Goal: Task Accomplishment & Management: Manage account settings

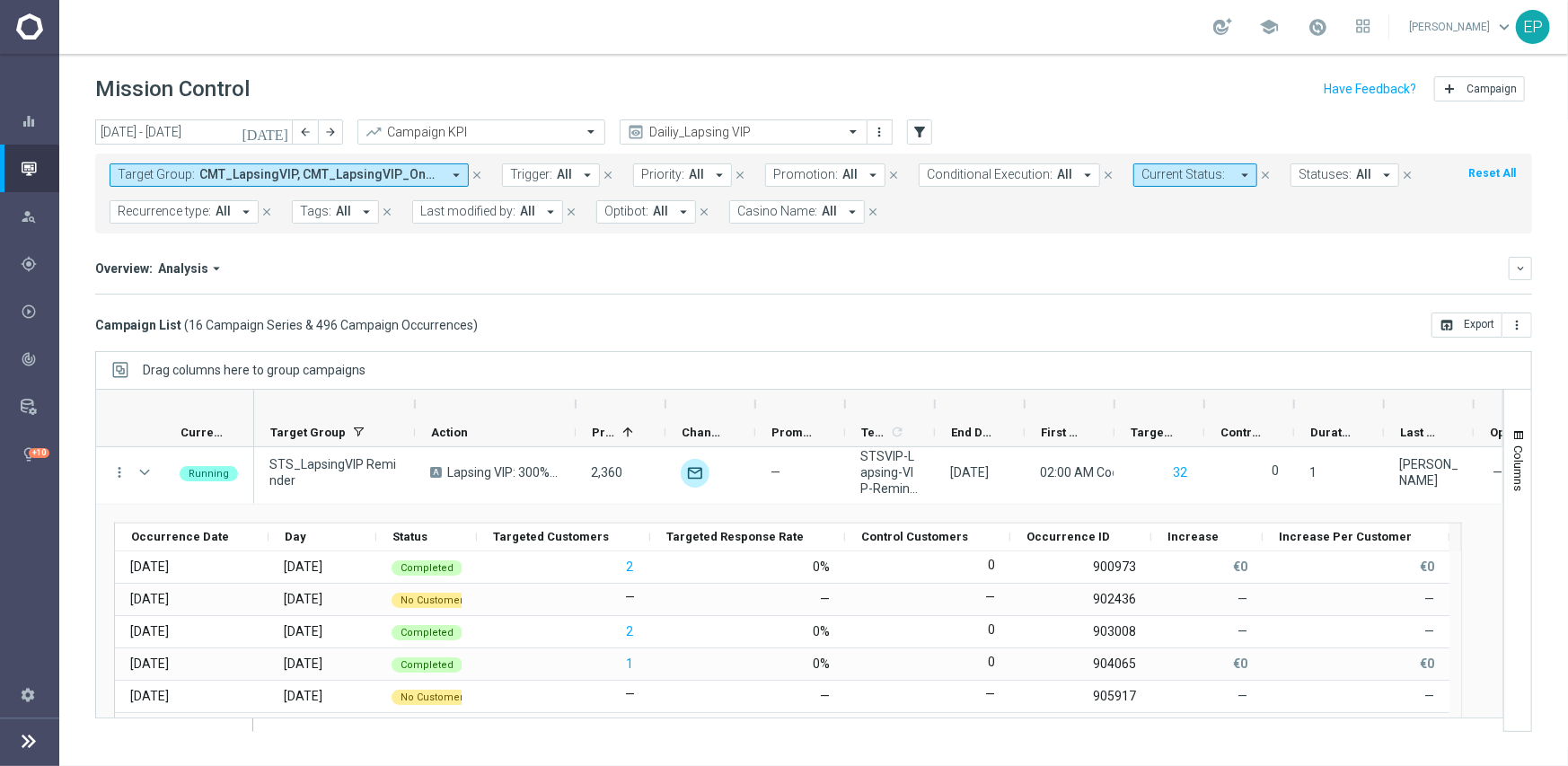
scroll to position [743, 0]
click at [717, 129] on input "text" at bounding box center [725, 133] width 192 height 15
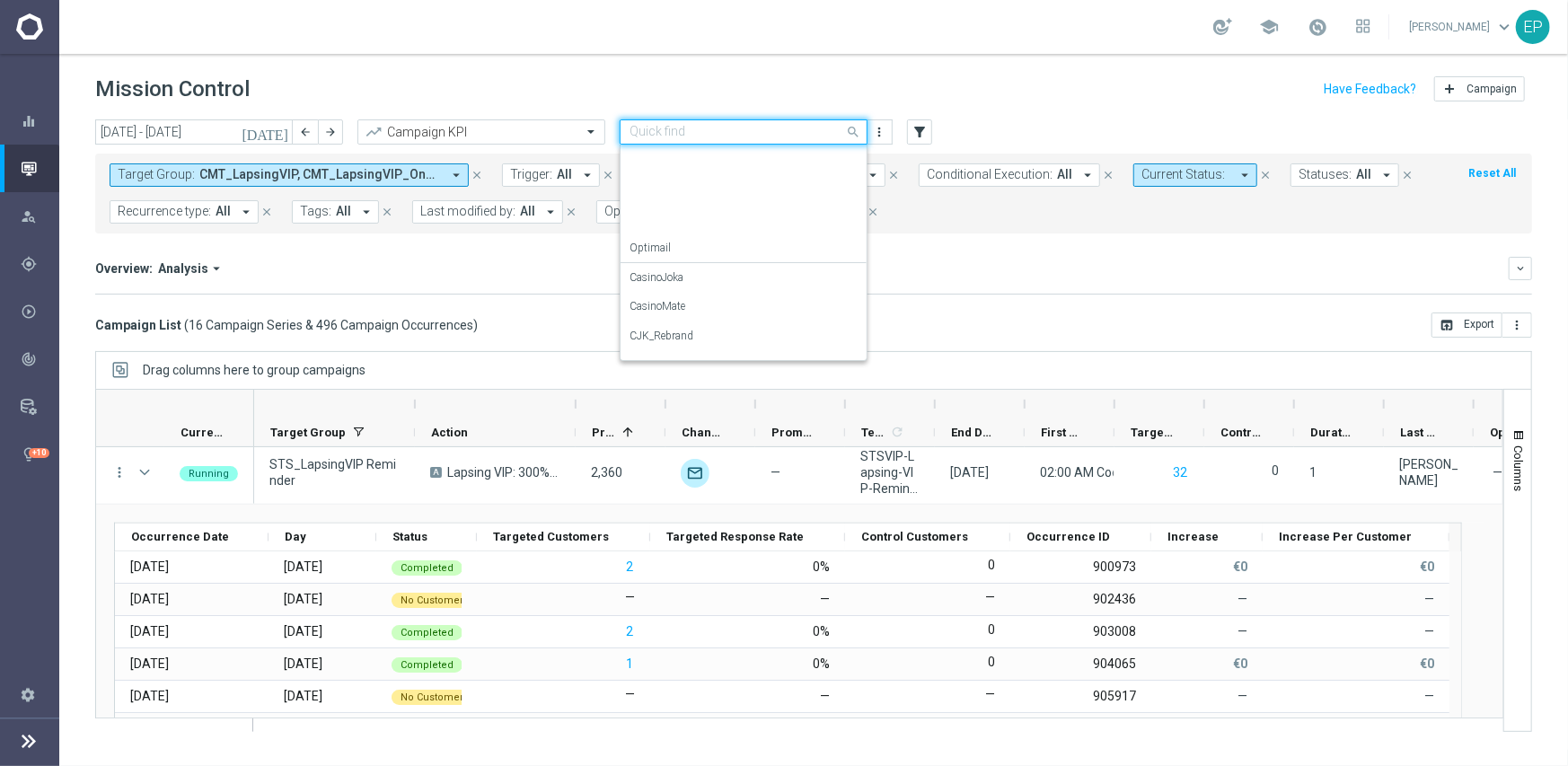
scroll to position [237, 0]
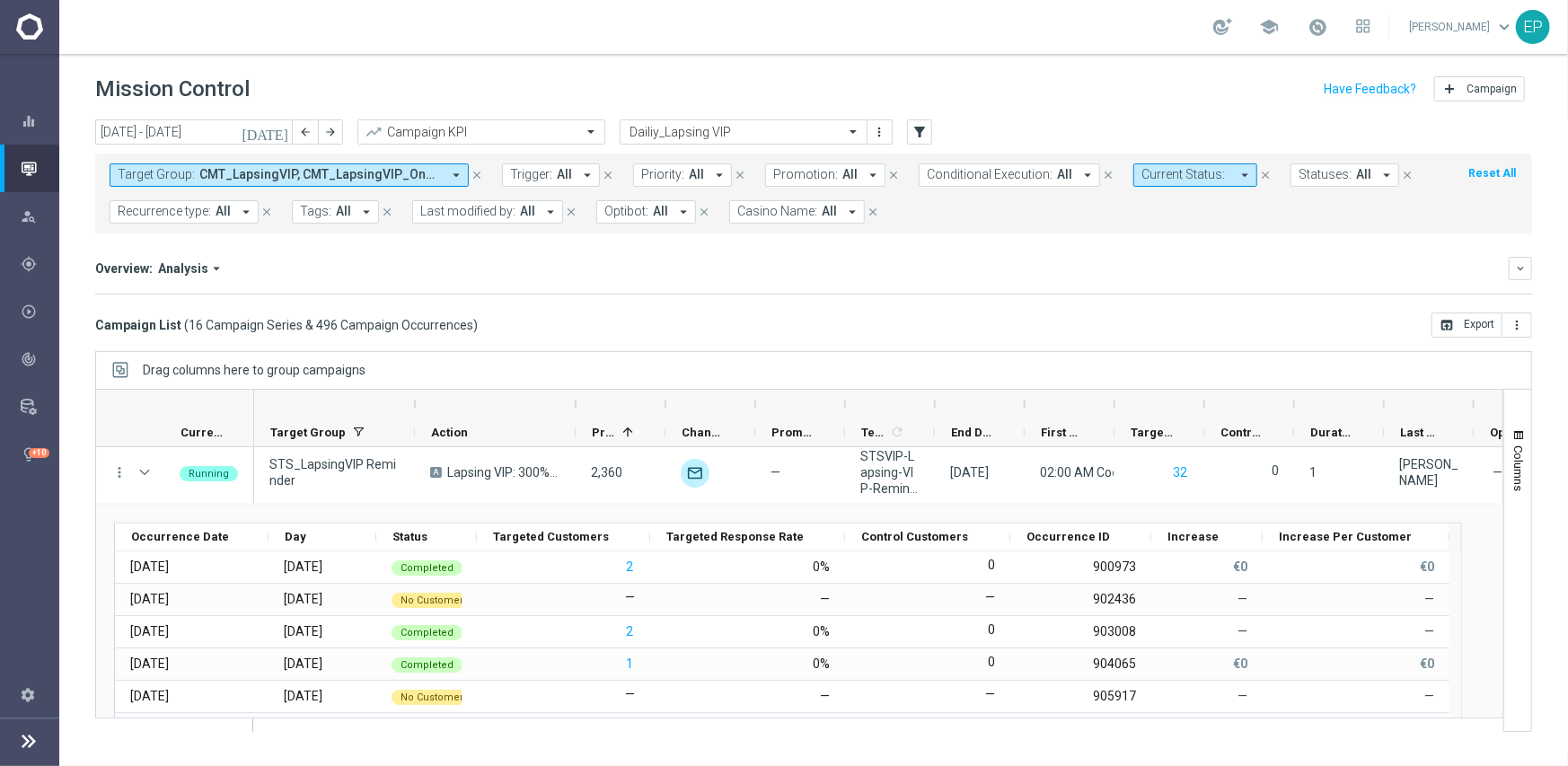
click at [983, 238] on mini-dashboard "Overview: Analysis arrow_drop_down keyboard_arrow_down Increase In Total Deposi…" at bounding box center [814, 273] width 1436 height 79
click at [478, 175] on icon "close" at bounding box center [476, 175] width 12 height 12
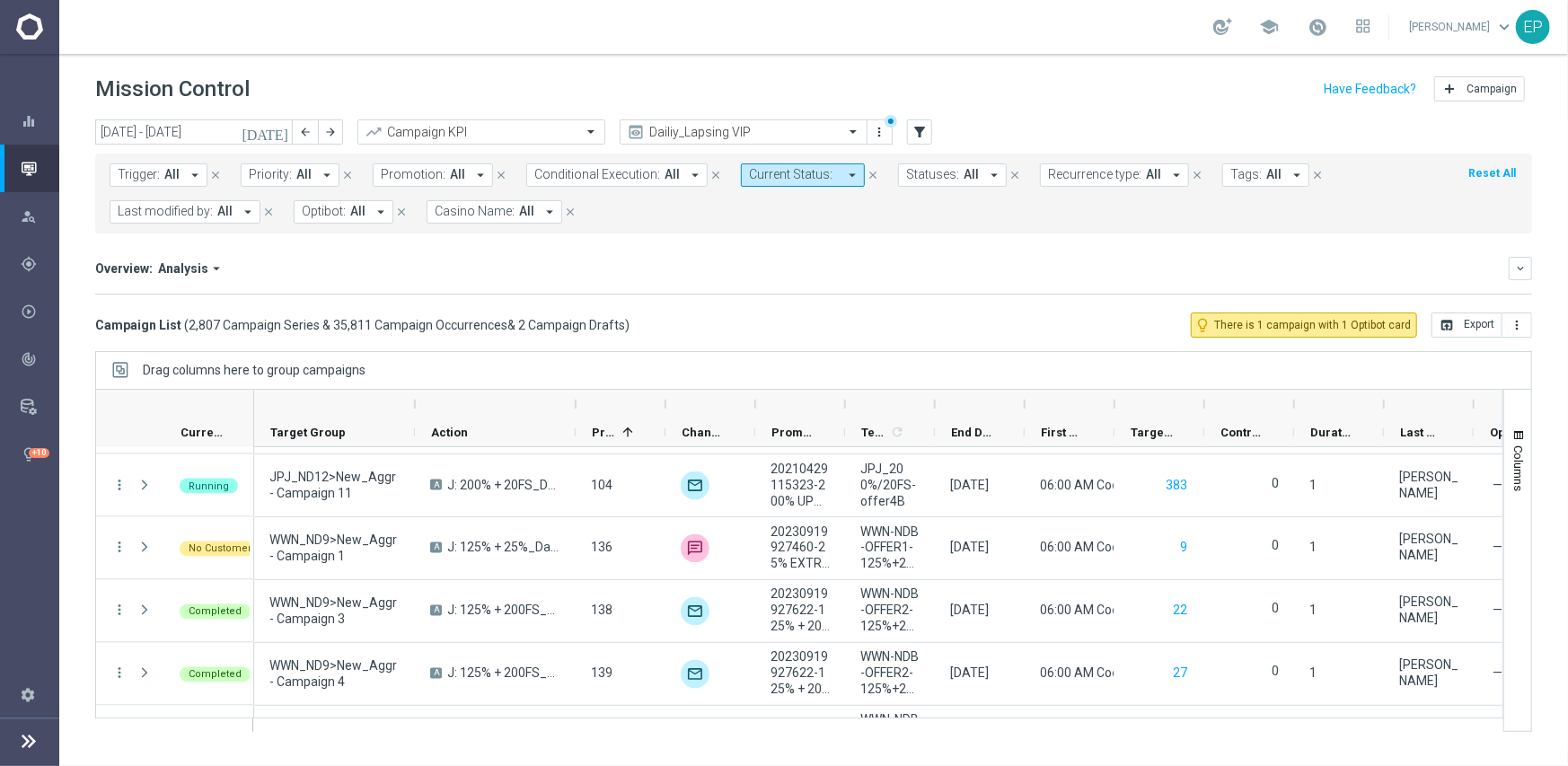
click at [498, 214] on span "Casino Name:" at bounding box center [475, 212] width 80 height 15
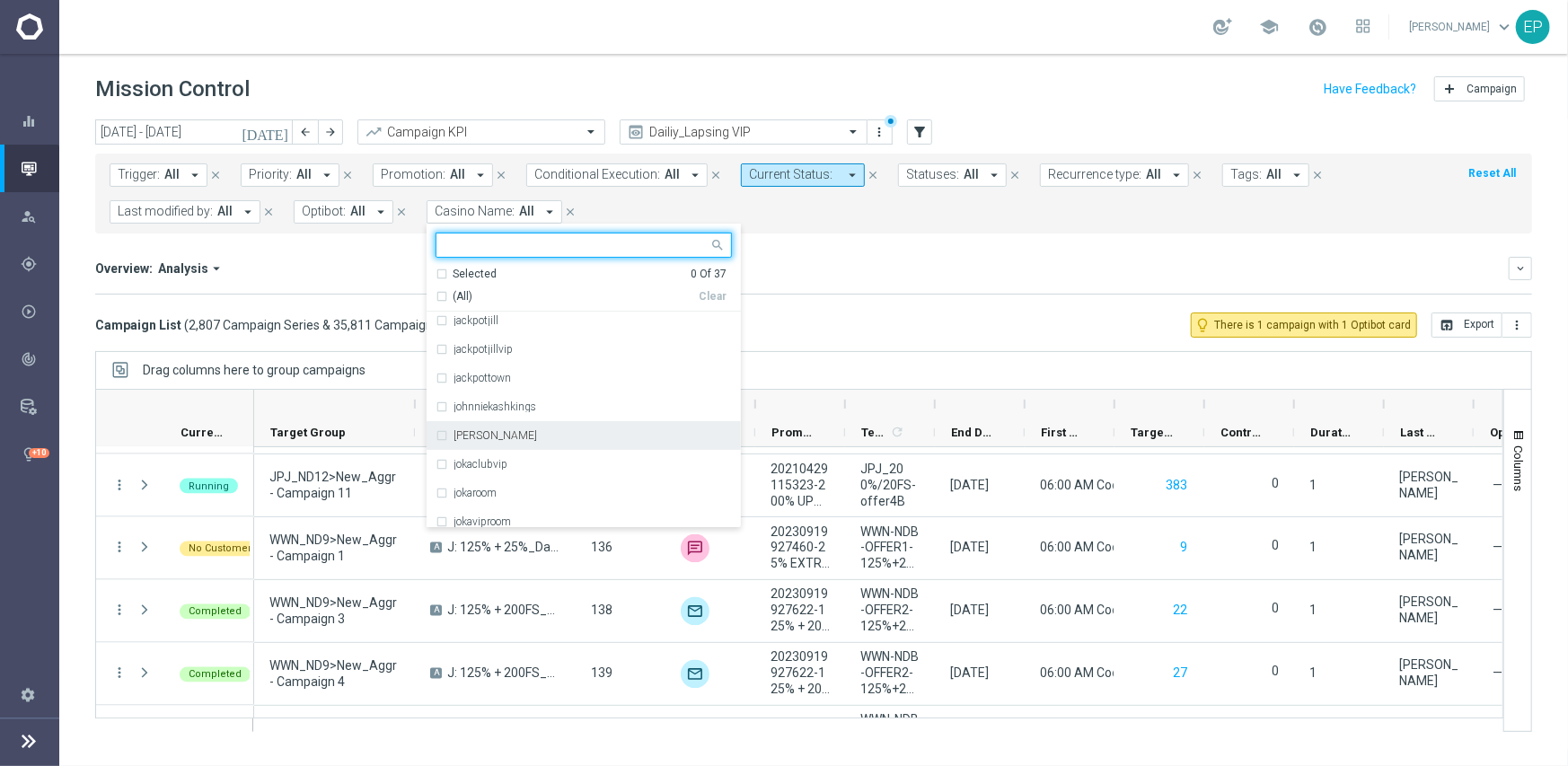
scroll to position [269, 0]
click at [520, 451] on div "jokaclubvip" at bounding box center [584, 459] width 297 height 29
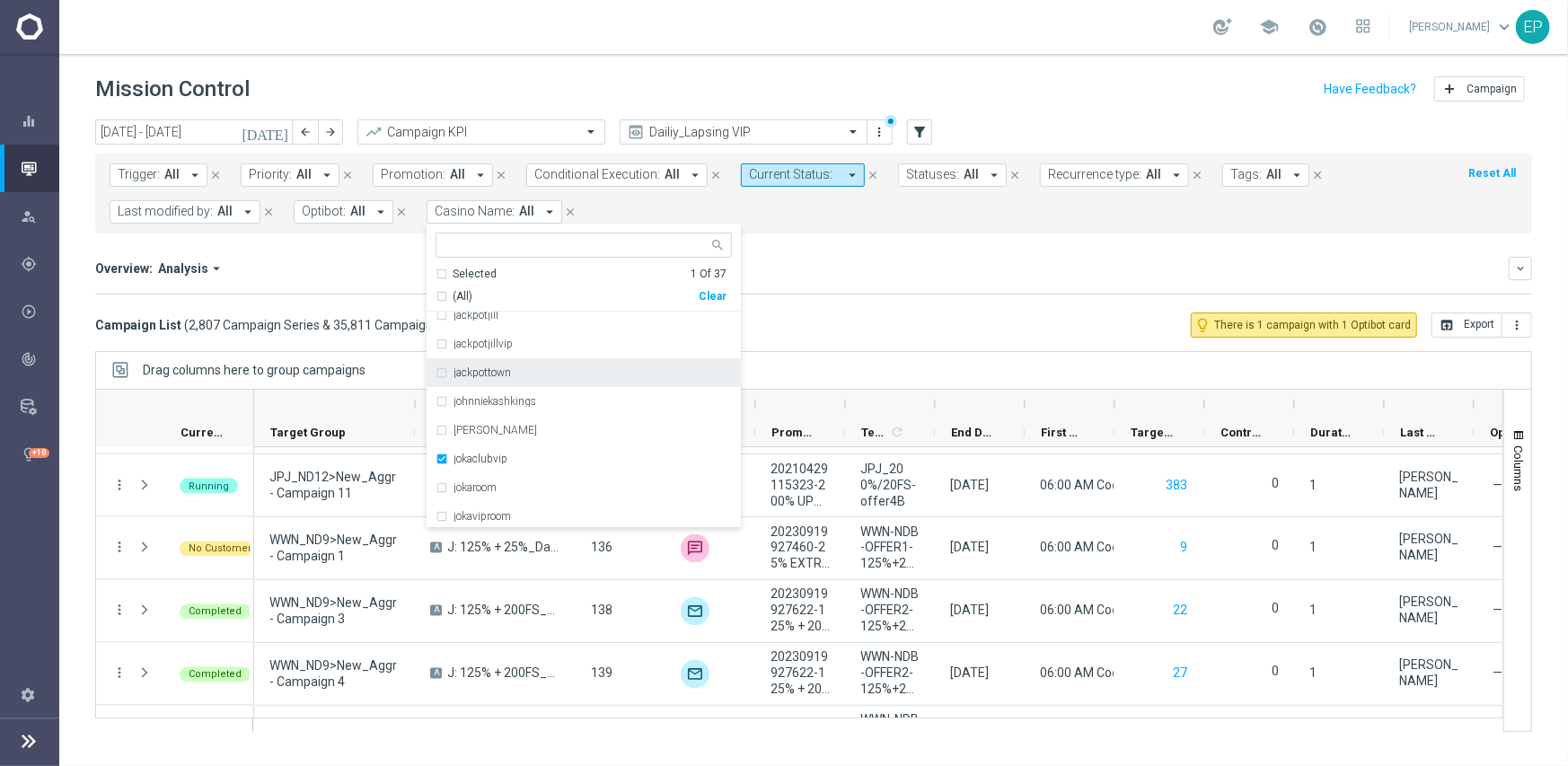
click at [888, 295] on mini-dashboard "Overview: Analysis arrow_drop_down keyboard_arrow_down Increase In Total Deposi…" at bounding box center [814, 273] width 1436 height 79
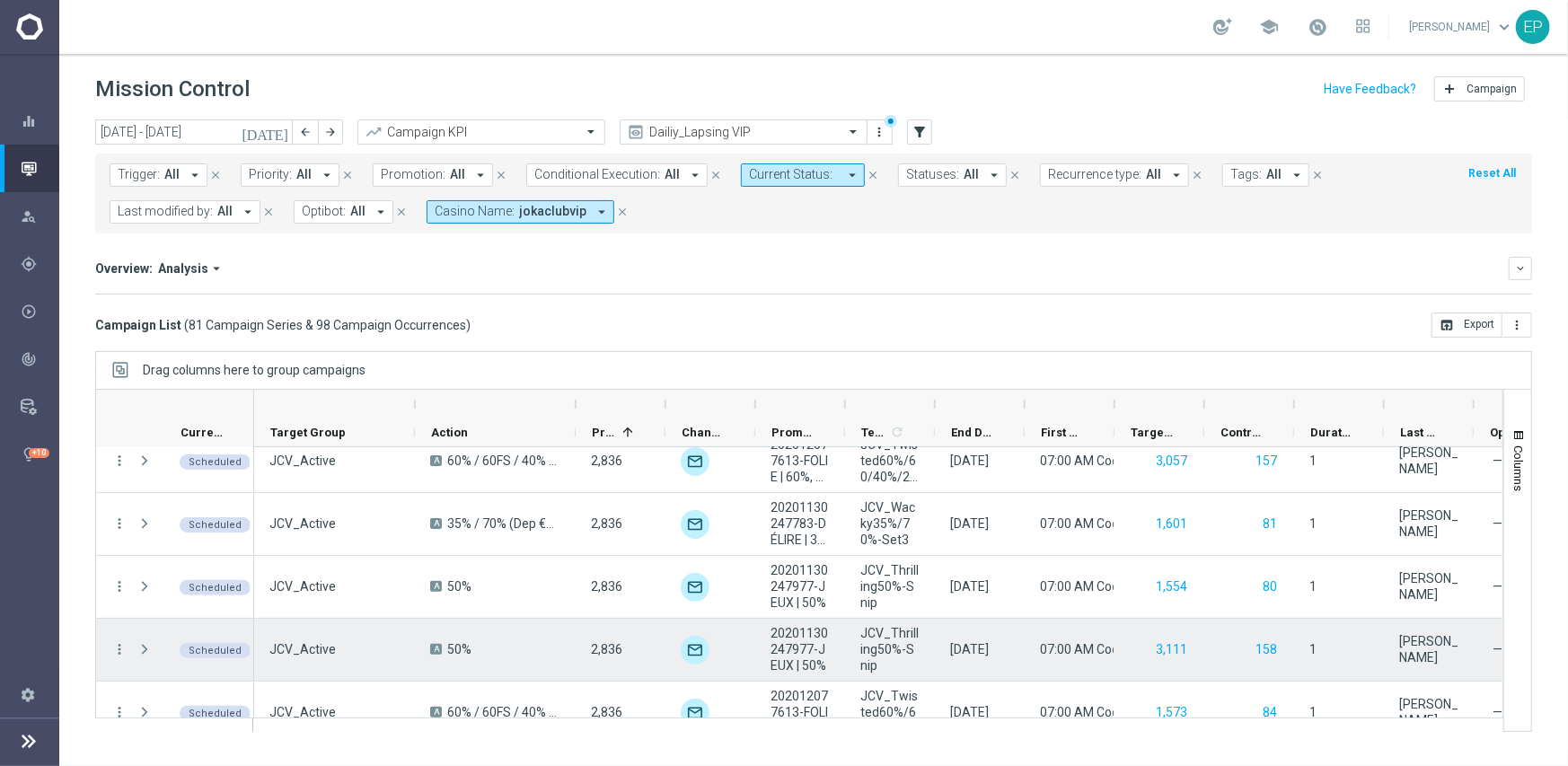
scroll to position [4643, 0]
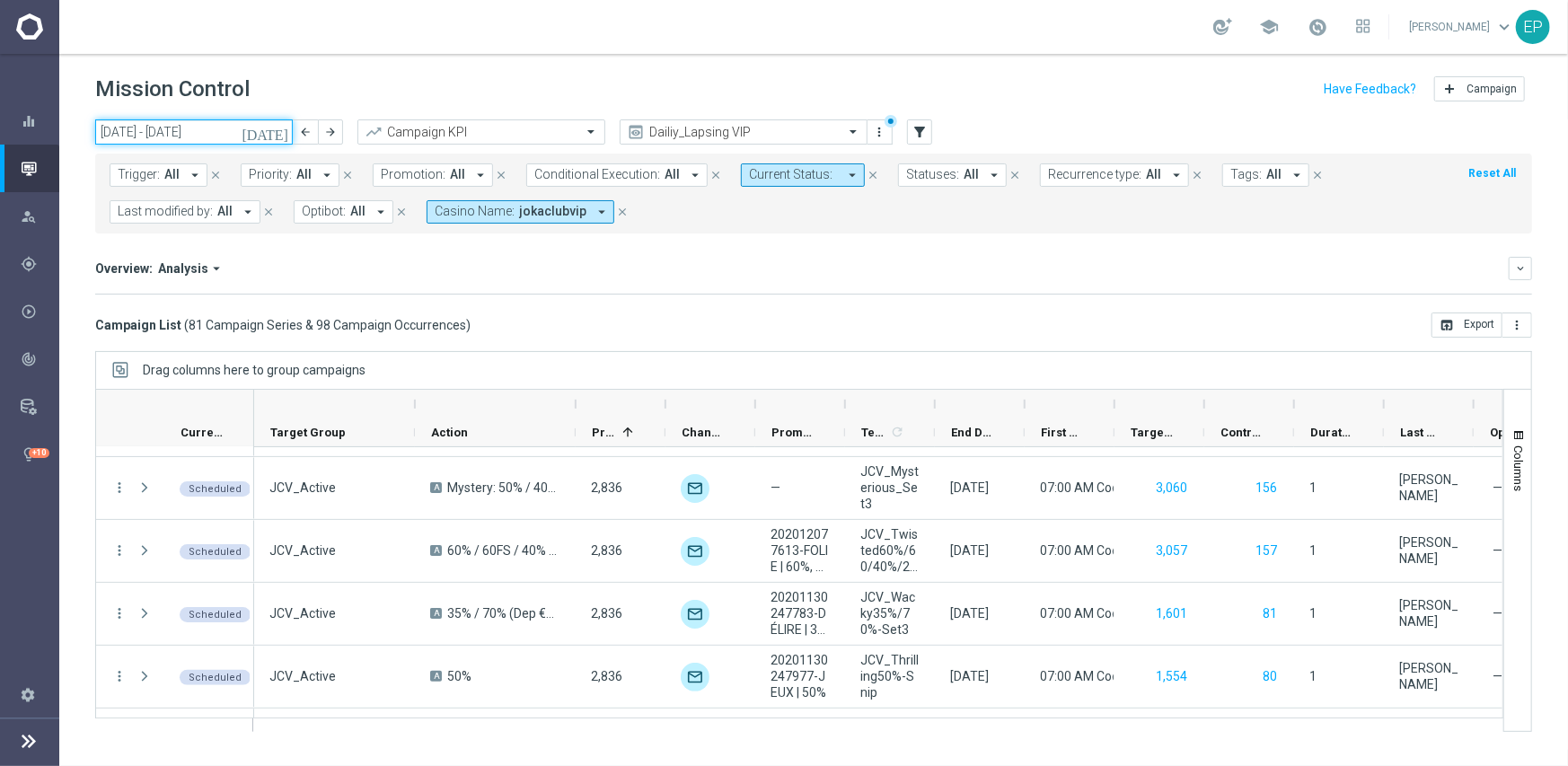
click at [192, 131] on input "[DATE] - [DATE]" at bounding box center [194, 132] width 197 height 25
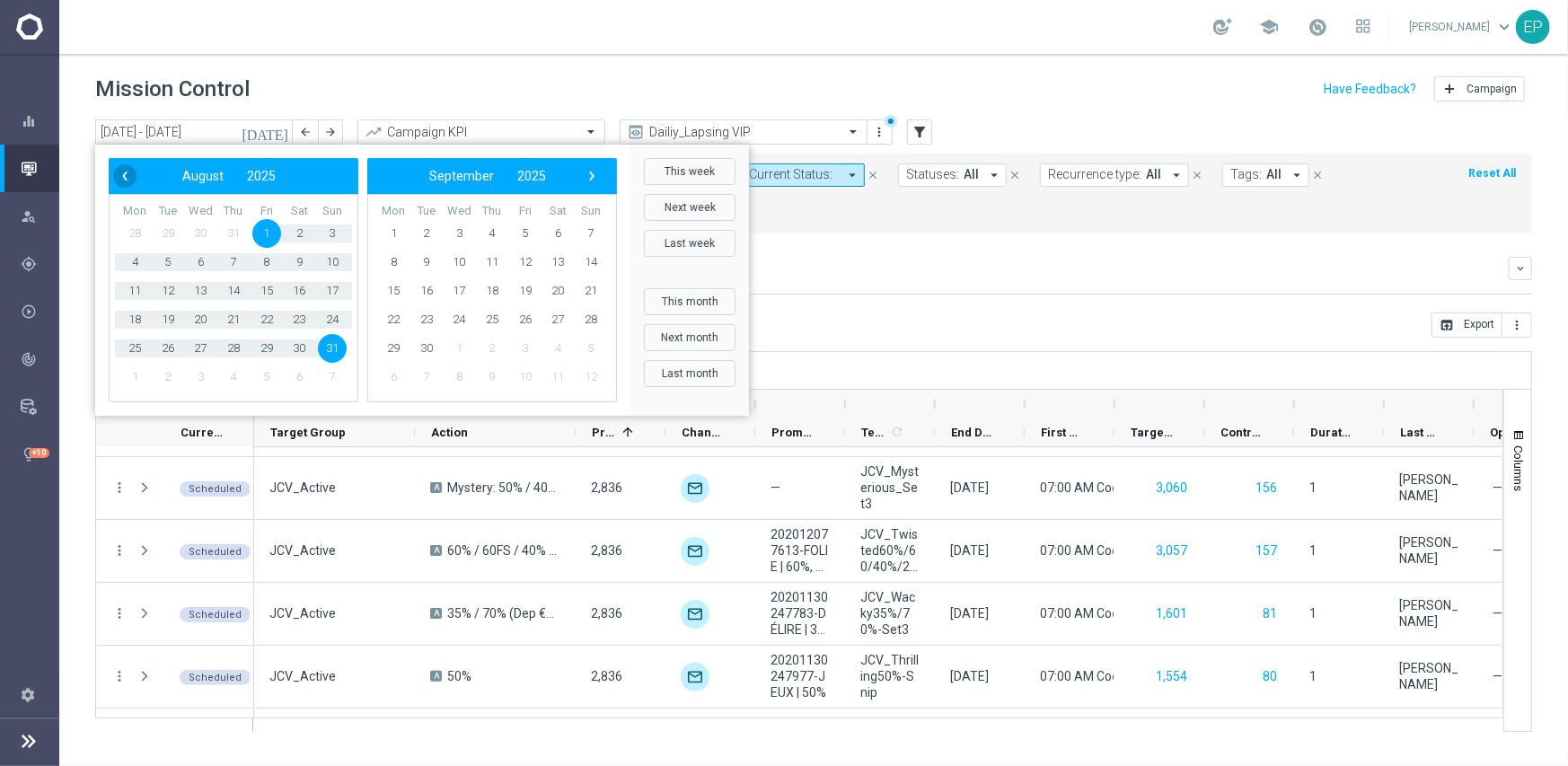
click at [119, 174] on span "‹" at bounding box center [125, 176] width 23 height 23
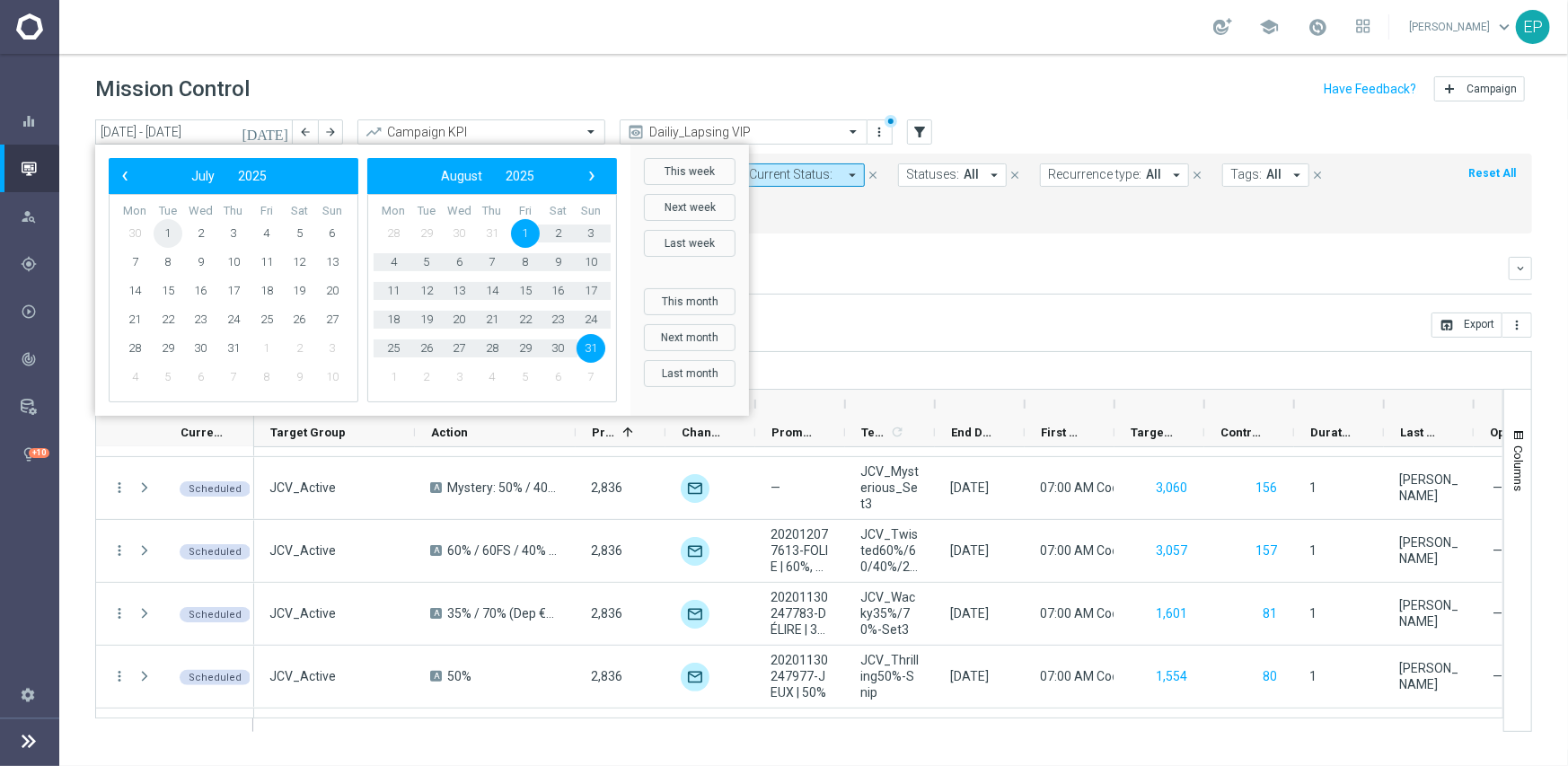
click at [161, 227] on span "1" at bounding box center [168, 234] width 29 height 29
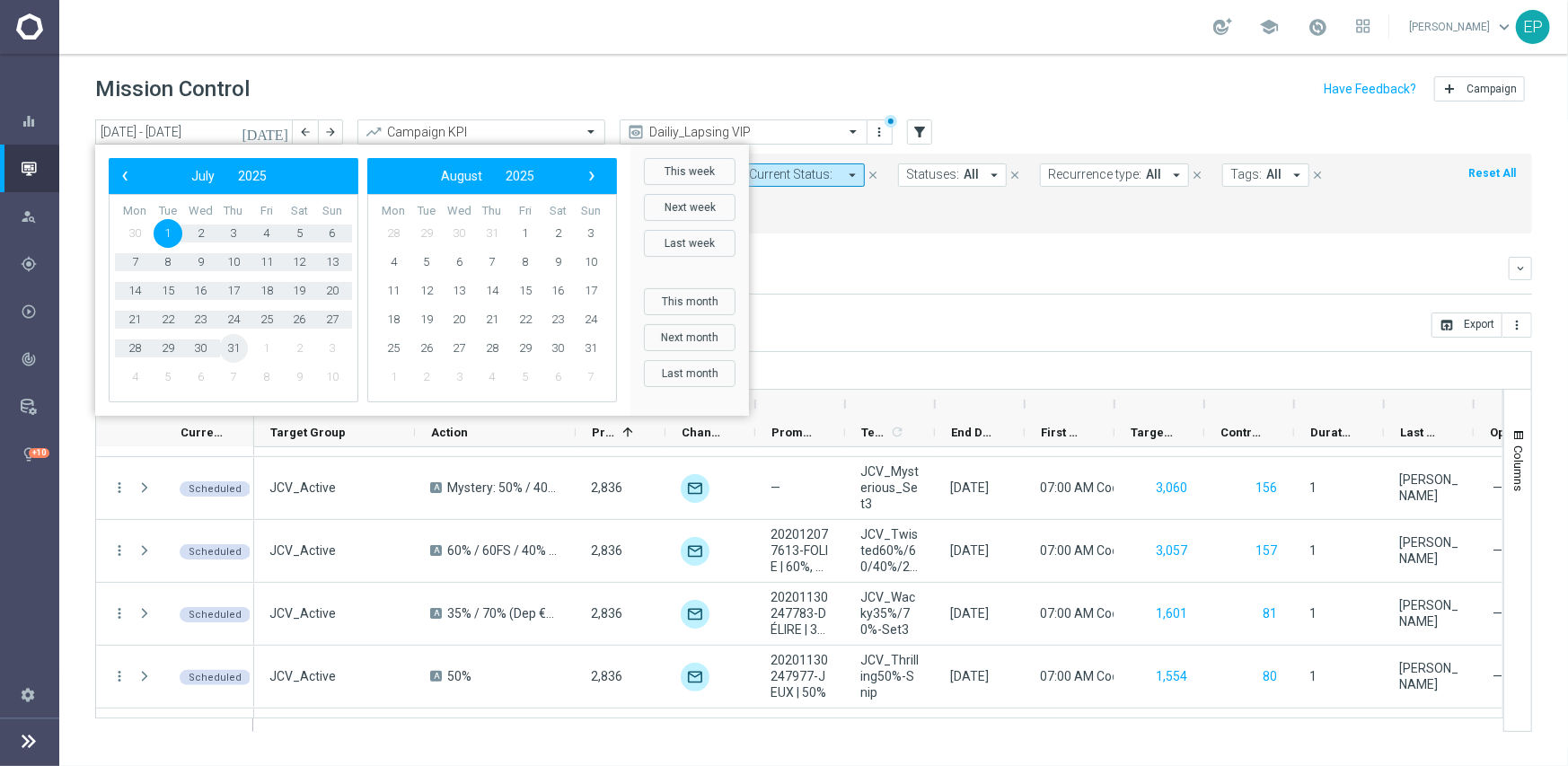
click at [241, 355] on span "31" at bounding box center [234, 348] width 29 height 29
type input "[DATE] - [DATE]"
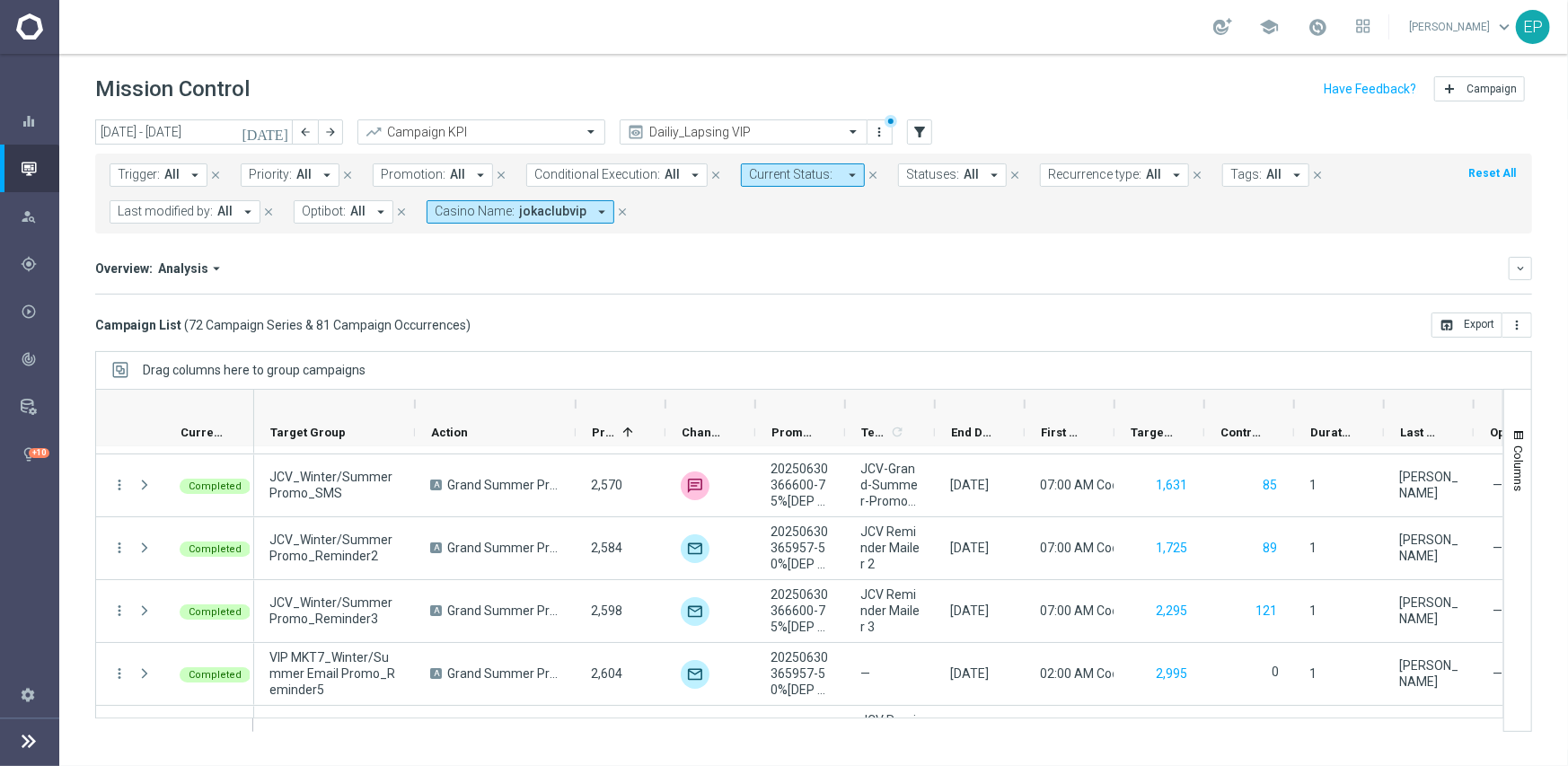
scroll to position [0, 0]
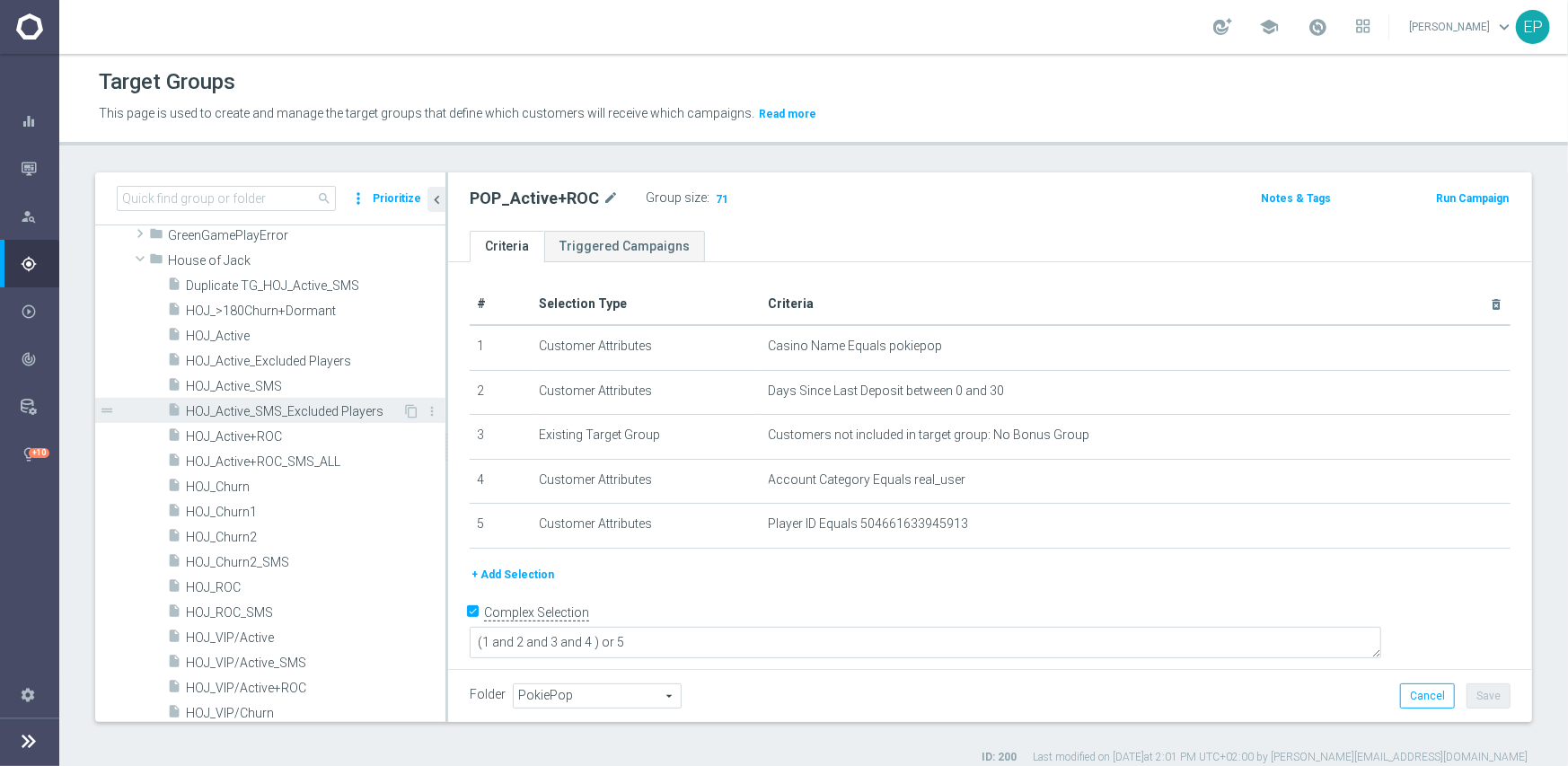
scroll to position [360, 0]
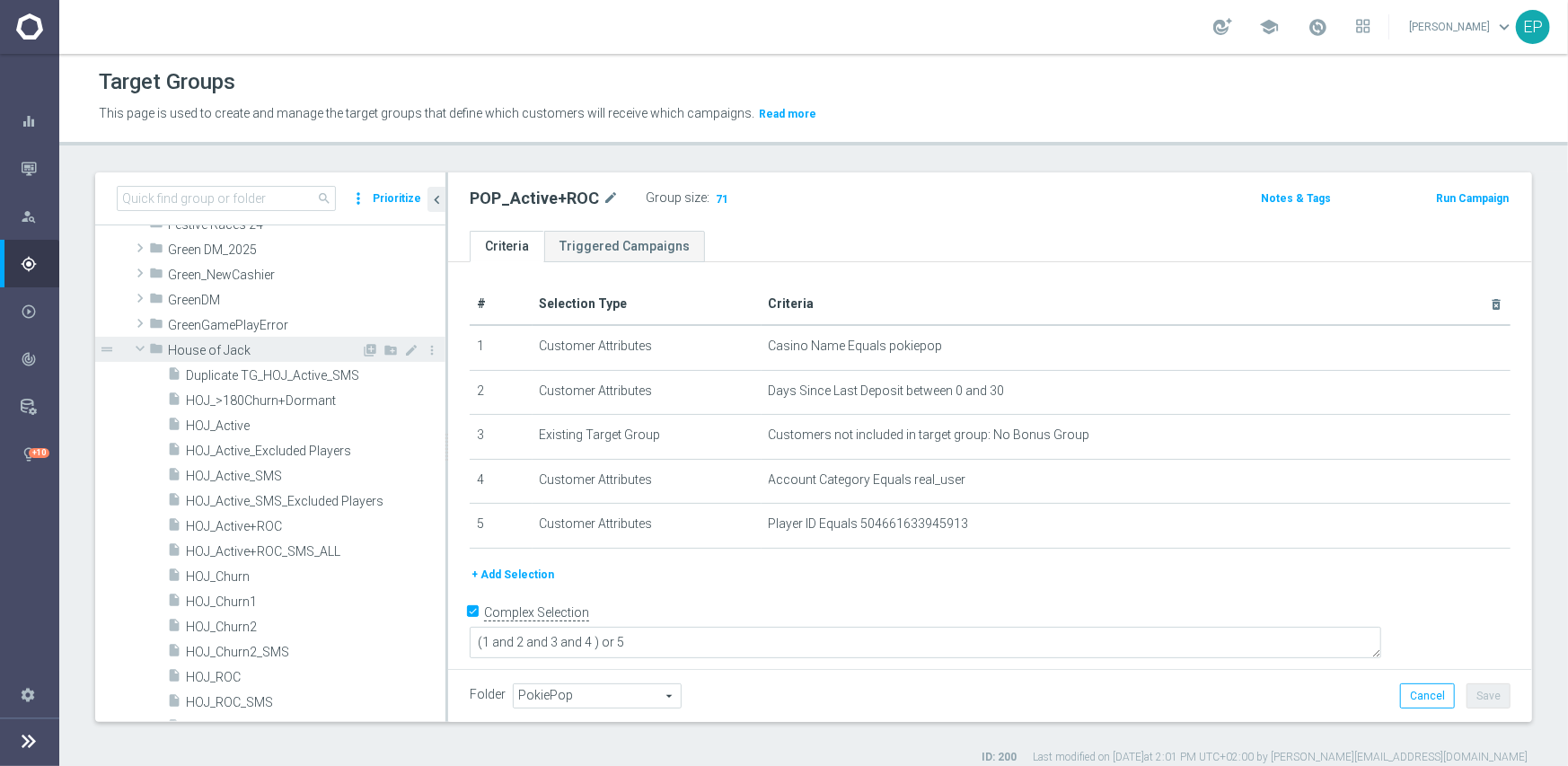
click at [140, 348] on span at bounding box center [140, 348] width 22 height 18
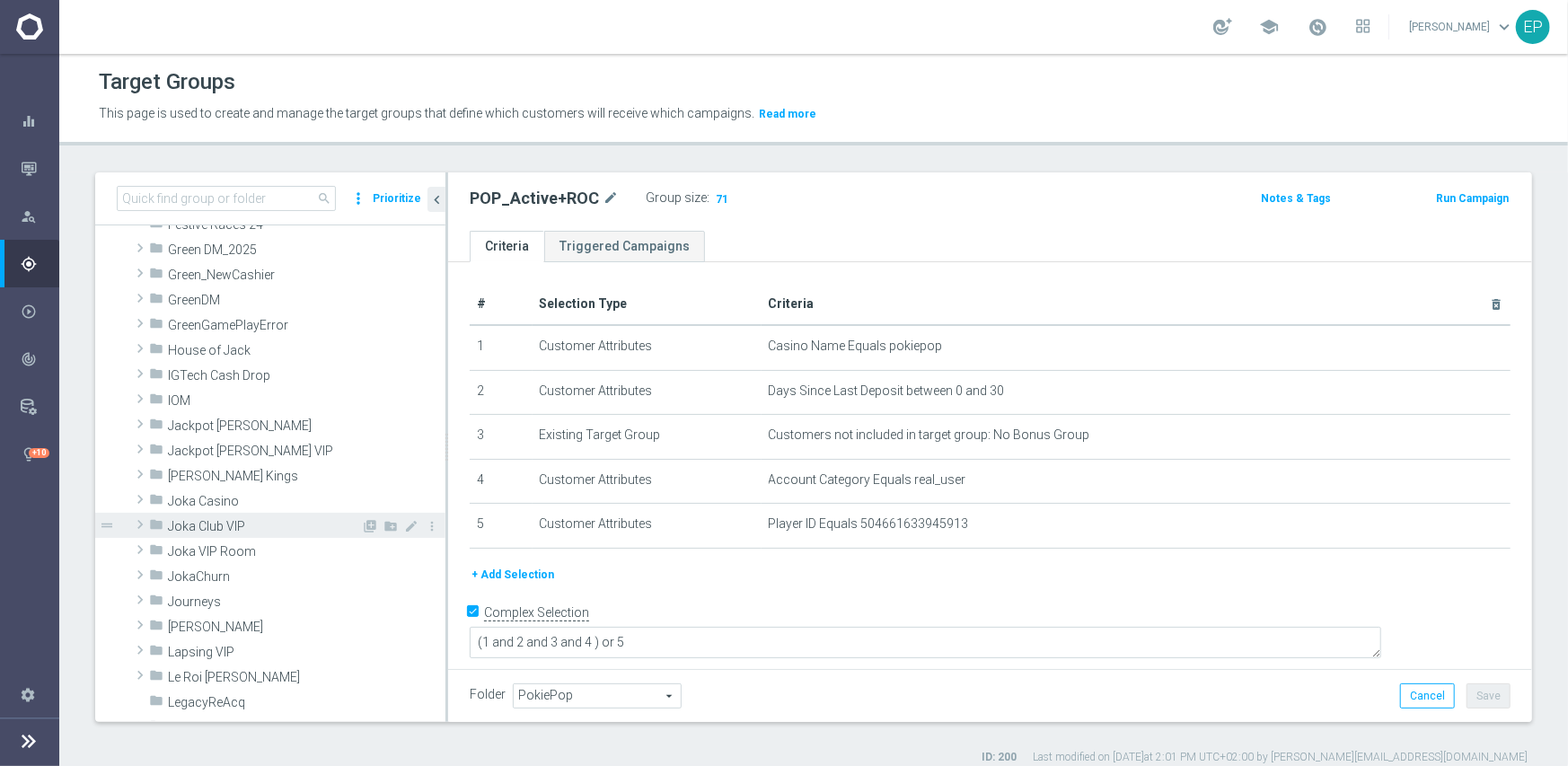
click at [241, 524] on span "Joka Club VIP" at bounding box center [264, 527] width 193 height 15
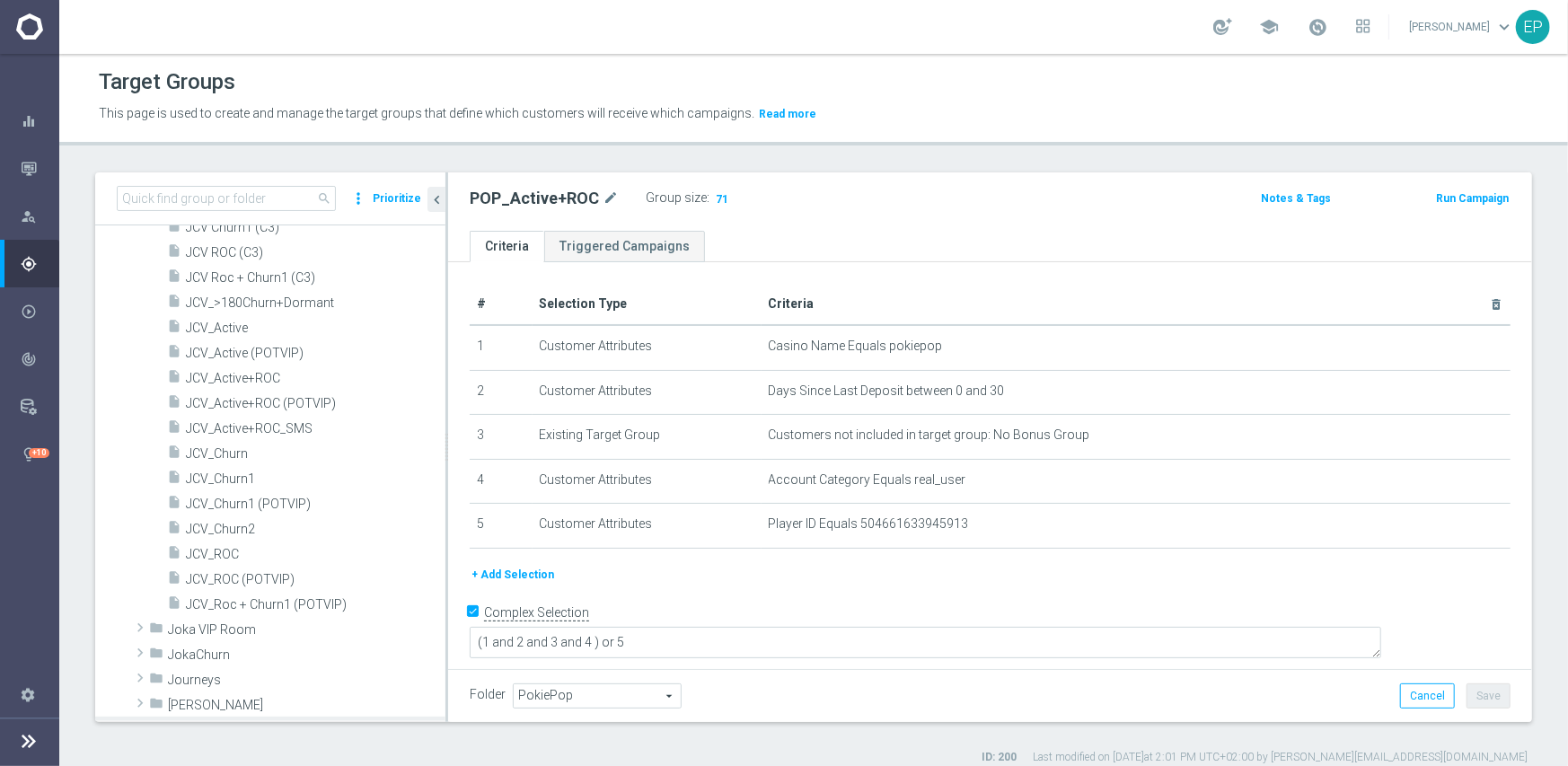
scroll to position [808, 0]
click at [241, 329] on span "JCV_Active" at bounding box center [294, 327] width 217 height 15
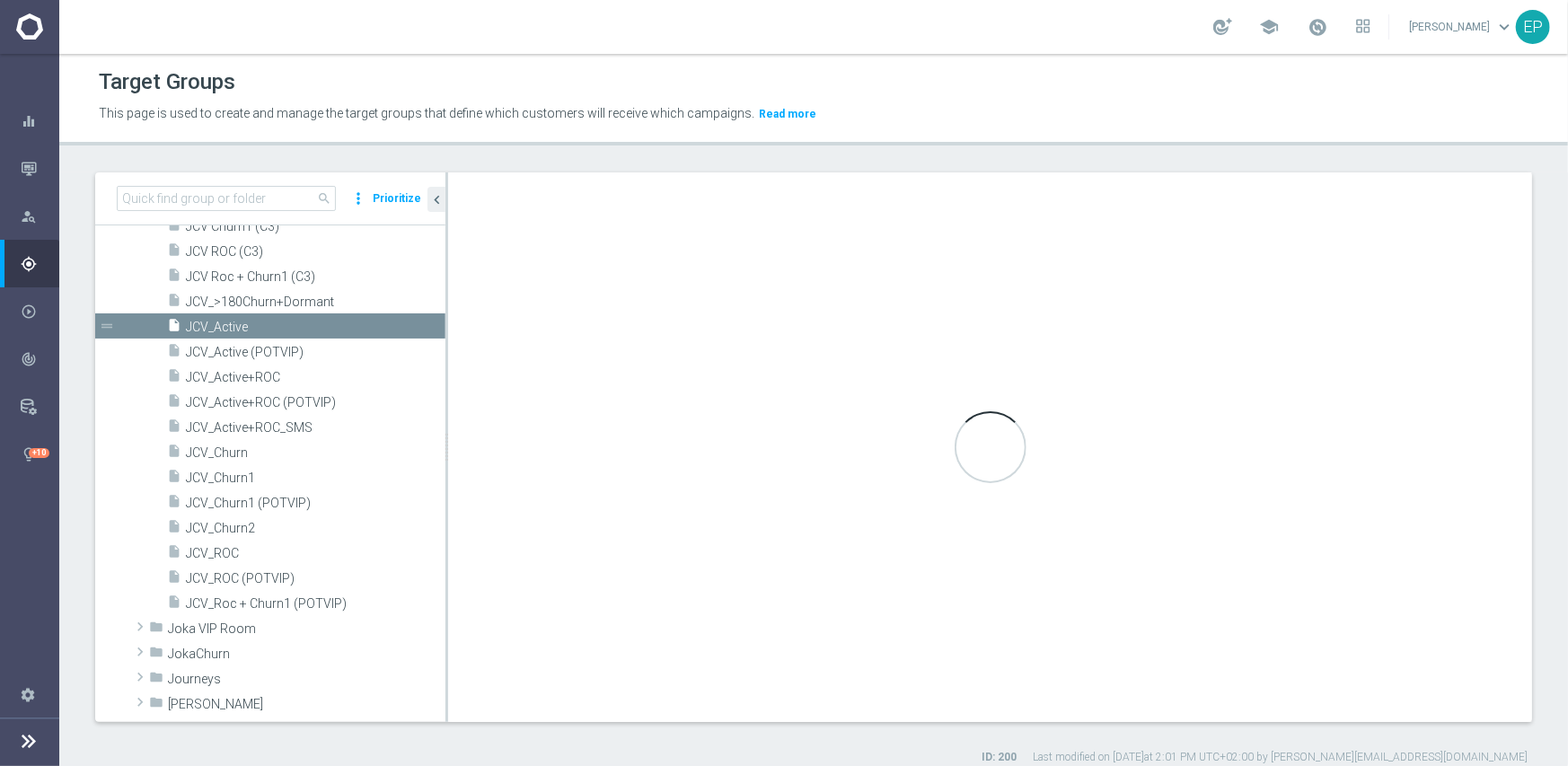
type textarea "(1 and 2 and 3 and 4) or 5"
type input "Joka Club VIP"
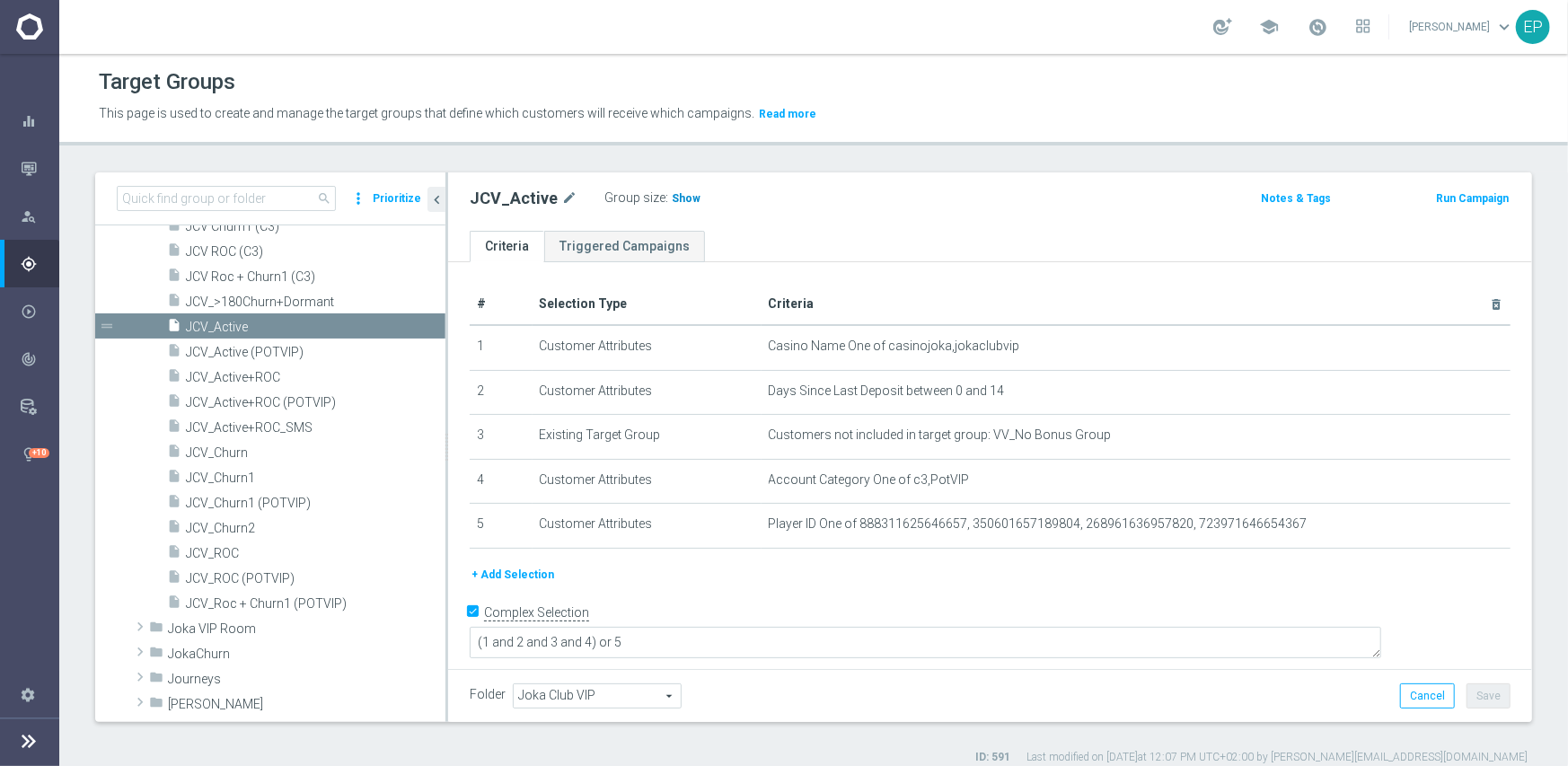
click at [686, 197] on span "Show" at bounding box center [686, 197] width 29 height 12
click at [216, 547] on span "JCV_ROC" at bounding box center [294, 553] width 217 height 15
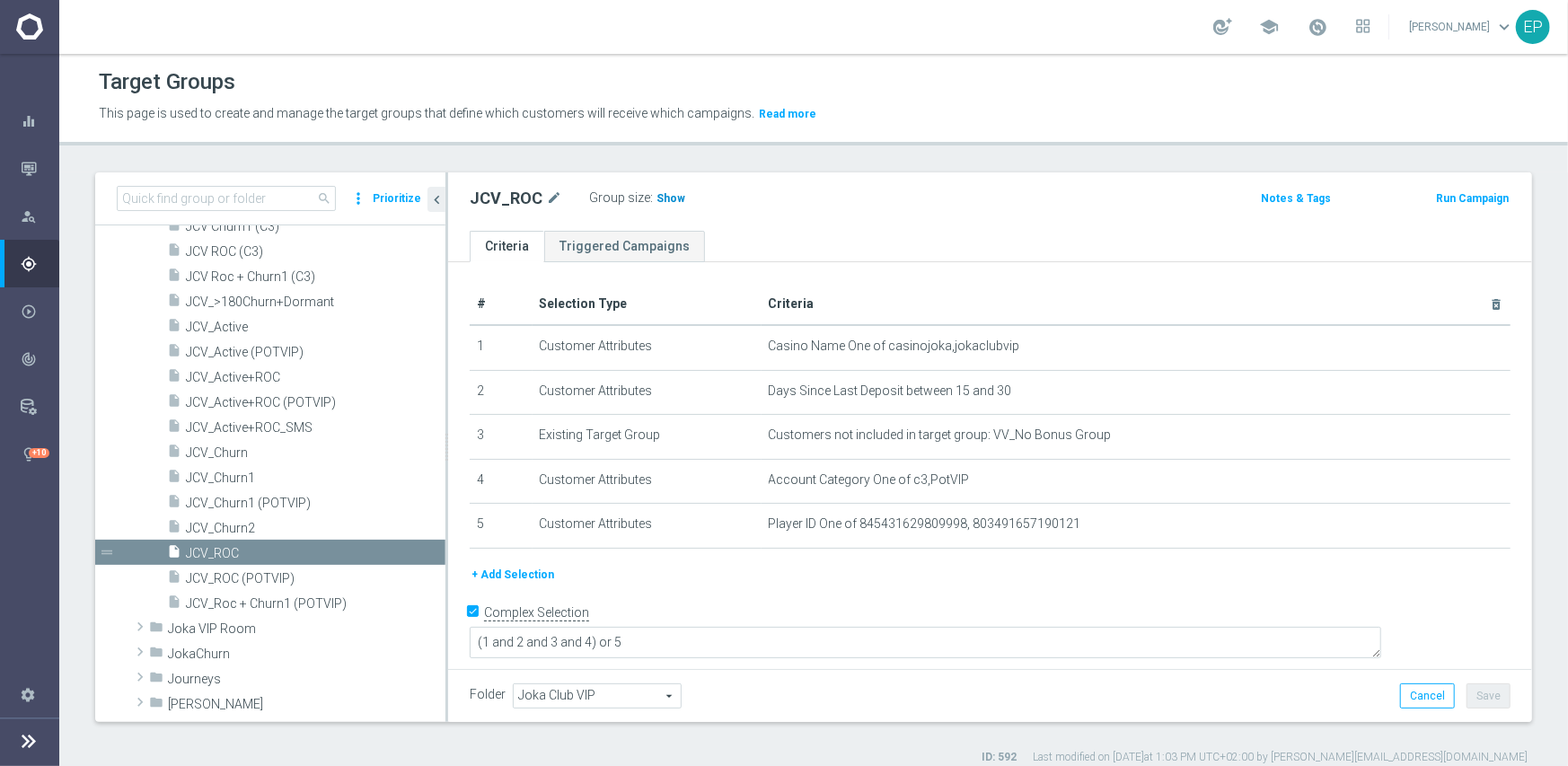
click at [661, 198] on span "Show" at bounding box center [671, 197] width 29 height 12
drag, startPoint x: 220, startPoint y: 372, endPoint x: 262, endPoint y: 367, distance: 42.3
click at [220, 372] on span "JCV_Active+ROC" at bounding box center [294, 378] width 217 height 15
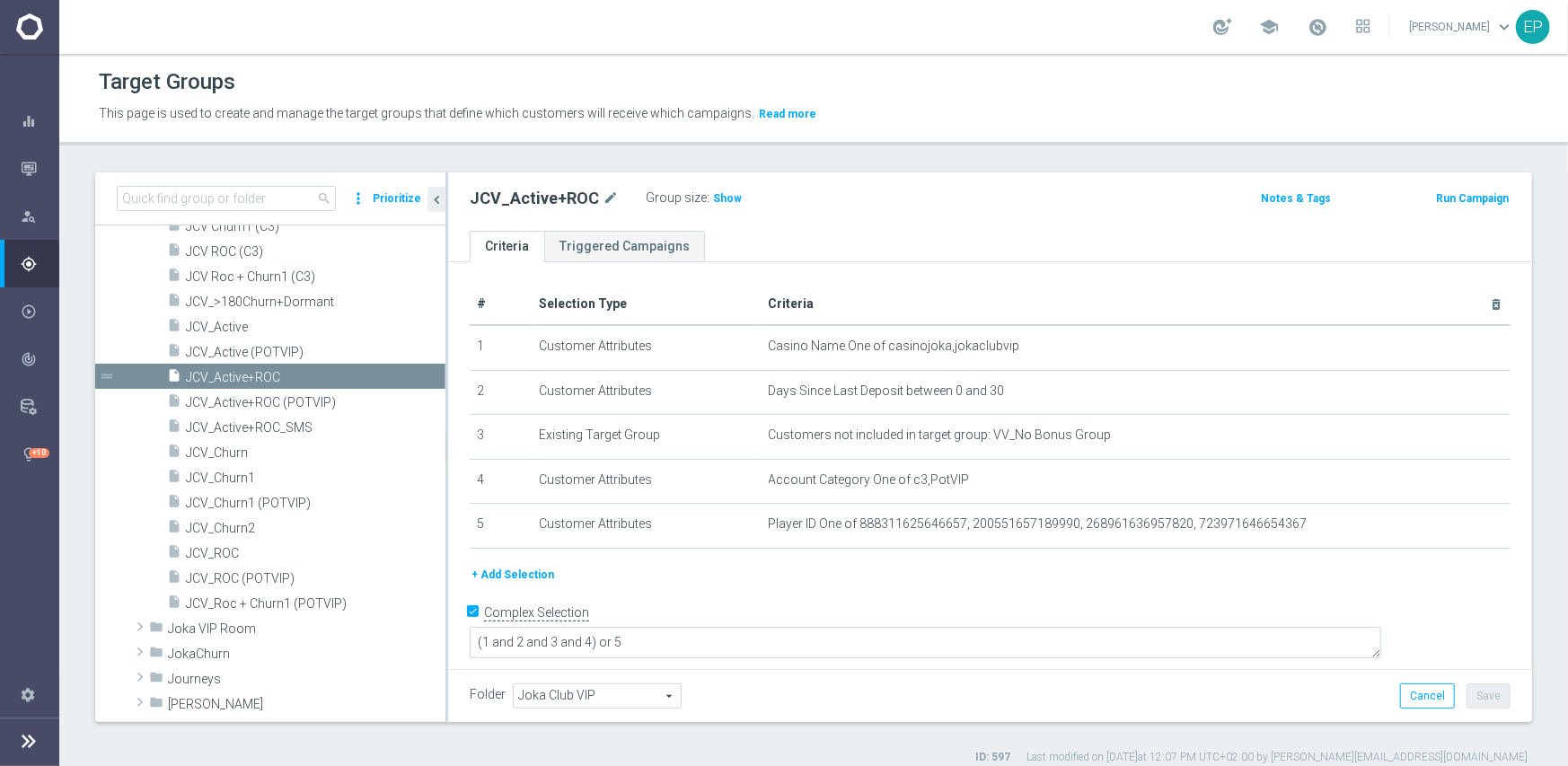
click at [730, 196] on span "Show" at bounding box center [728, 197] width 29 height 12
click at [229, 468] on div "insert_drive_file JCV_Churn1" at bounding box center [284, 477] width 236 height 25
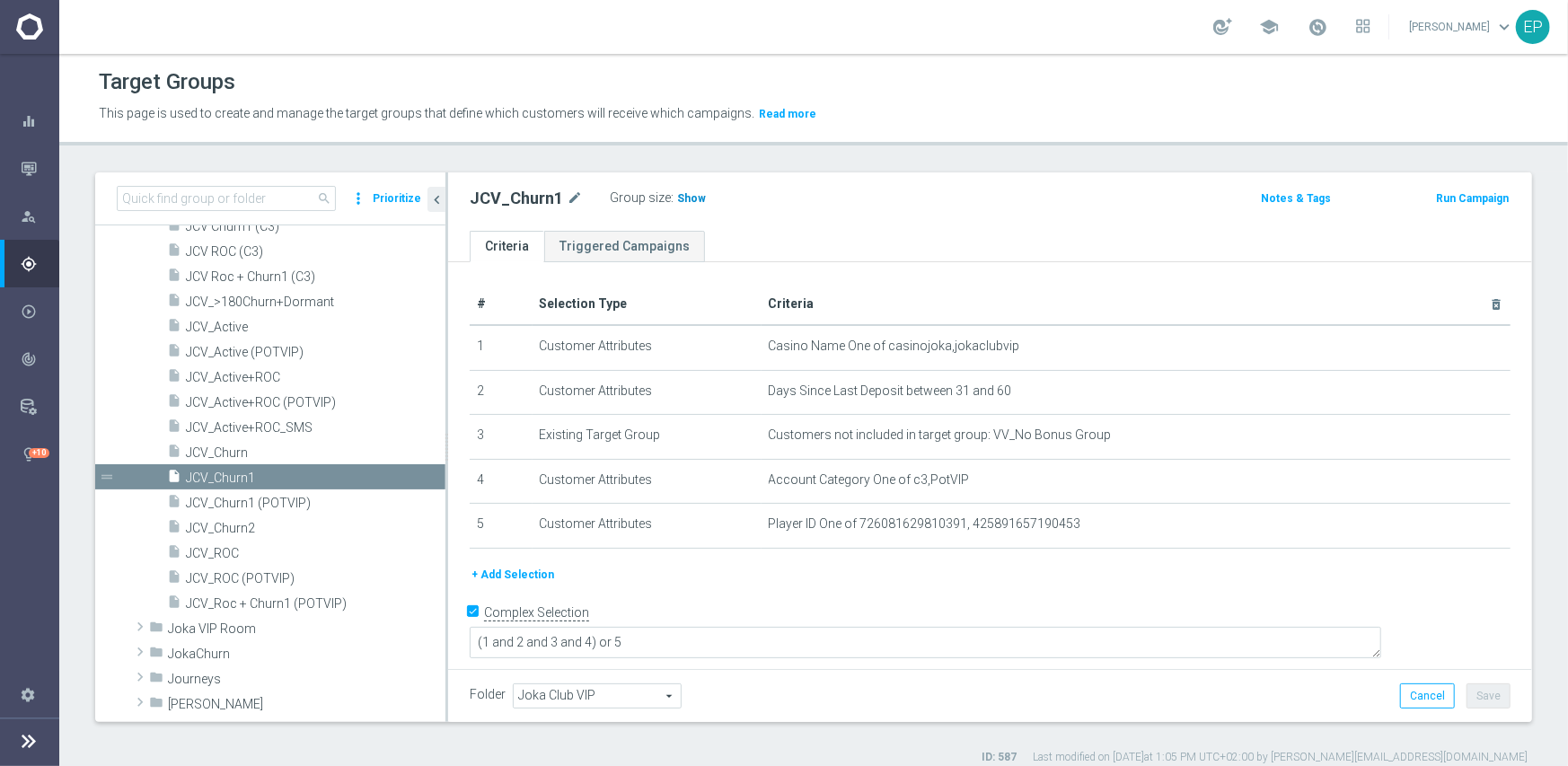
click at [677, 198] on span "Show" at bounding box center [691, 197] width 29 height 12
click at [232, 527] on span "JCV_Churn2" at bounding box center [294, 528] width 217 height 15
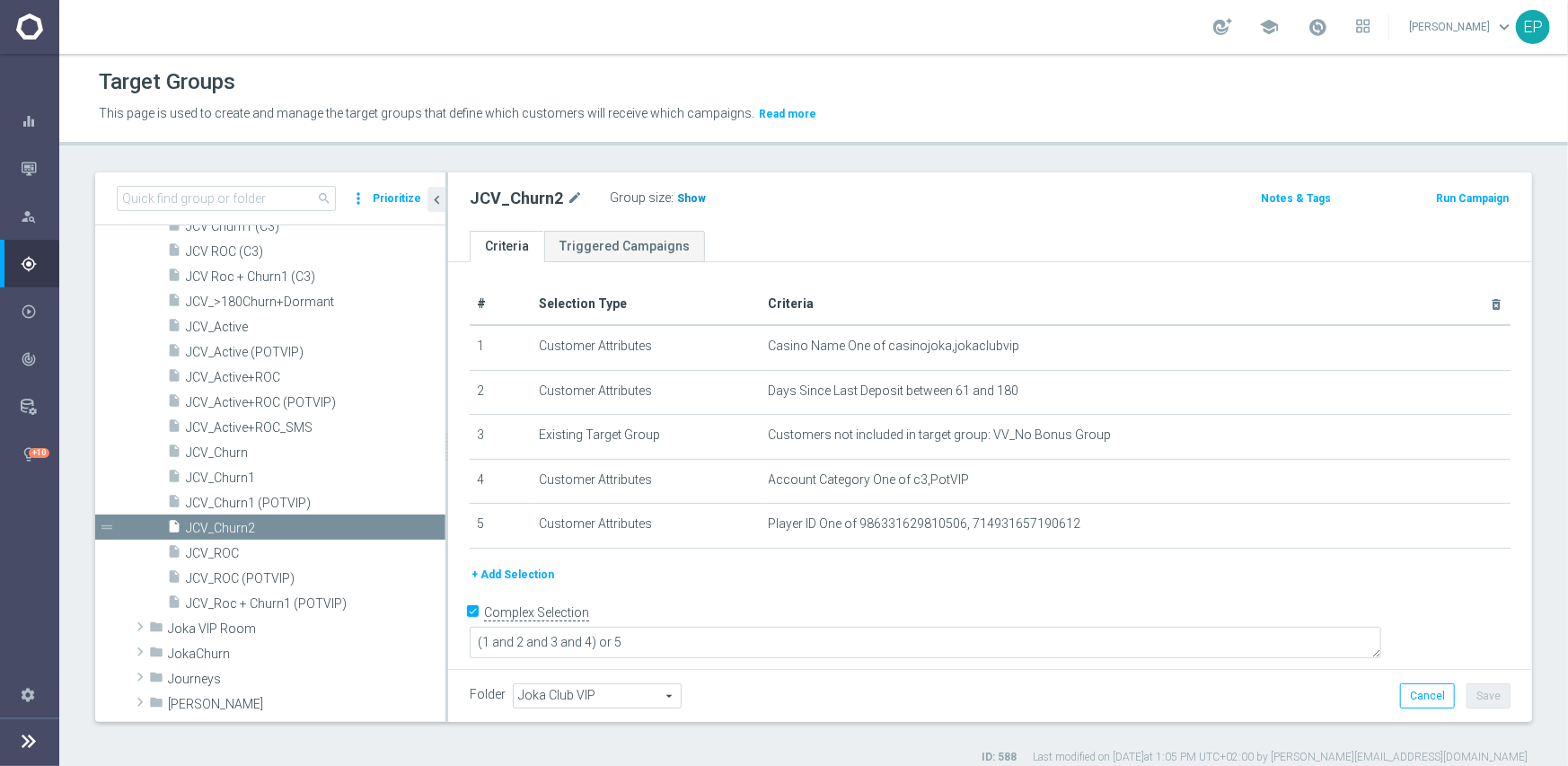
click at [681, 196] on span "Show" at bounding box center [691, 197] width 29 height 12
drag, startPoint x: 247, startPoint y: 448, endPoint x: 340, endPoint y: 429, distance: 94.9
click at [247, 448] on span "JCV_Churn" at bounding box center [316, 453] width 259 height 15
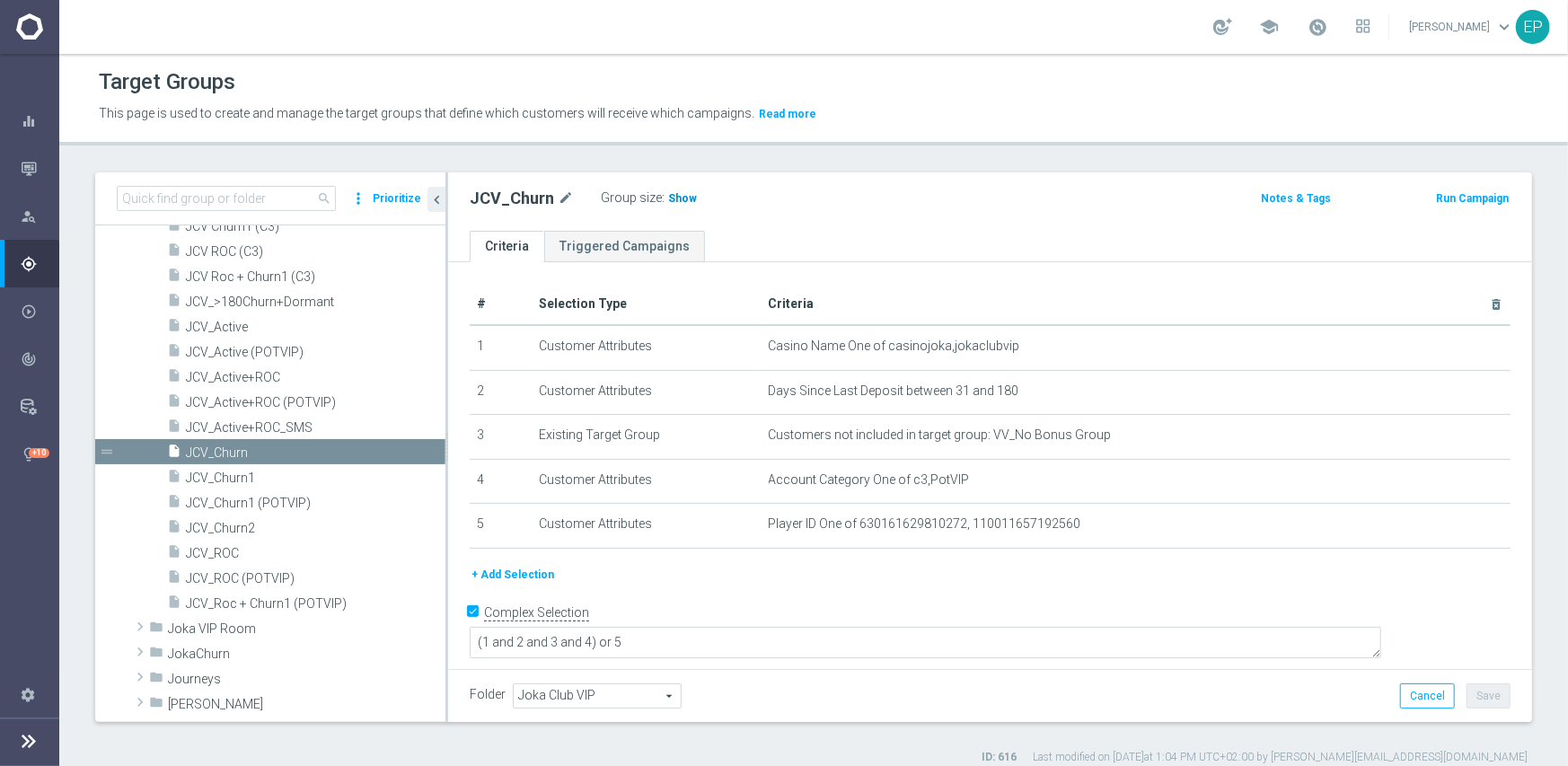
click at [679, 196] on span "Show" at bounding box center [682, 197] width 29 height 12
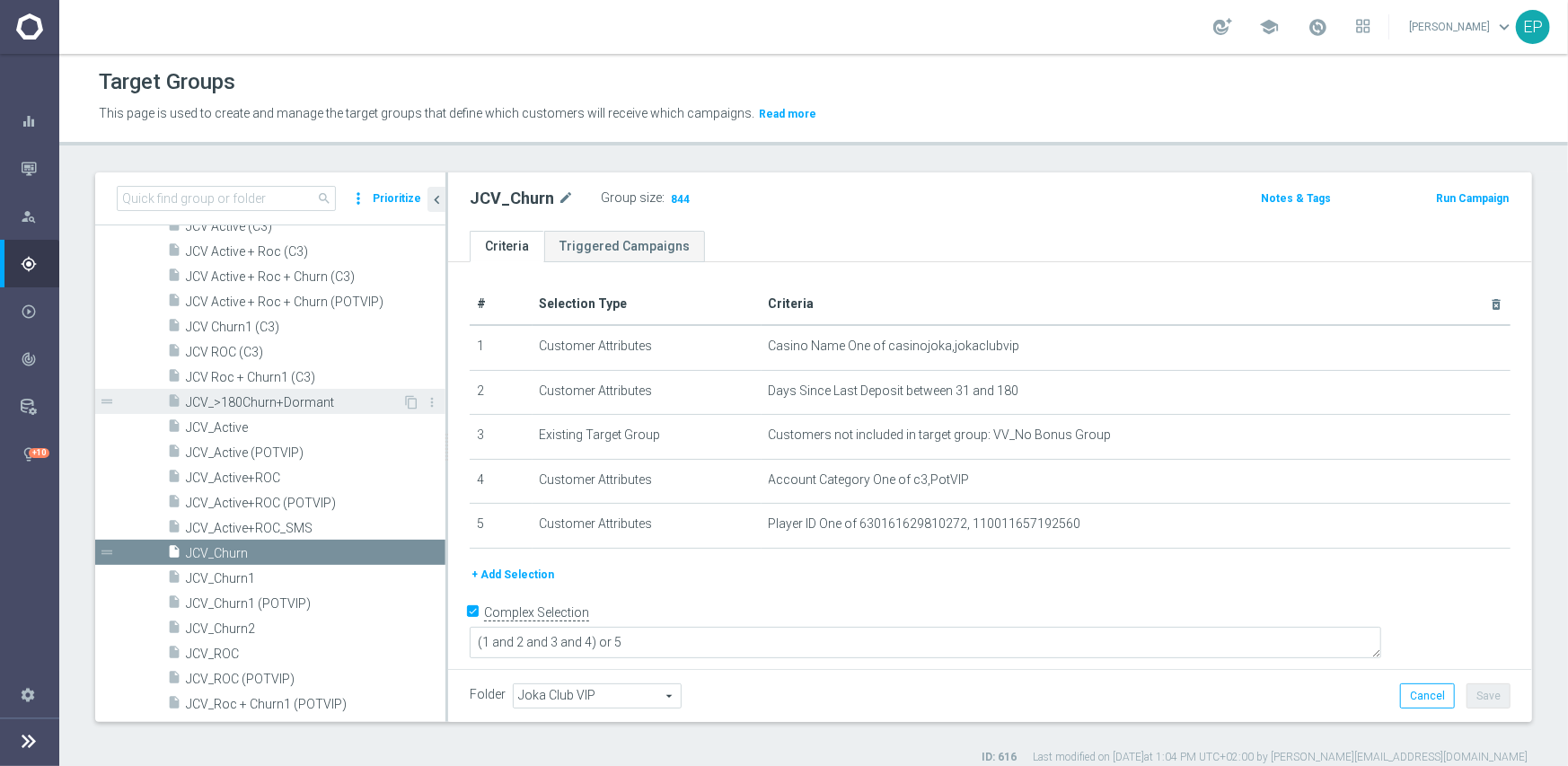
click at [280, 406] on span "JCV_>180Churn+Dormant" at bounding box center [294, 403] width 217 height 15
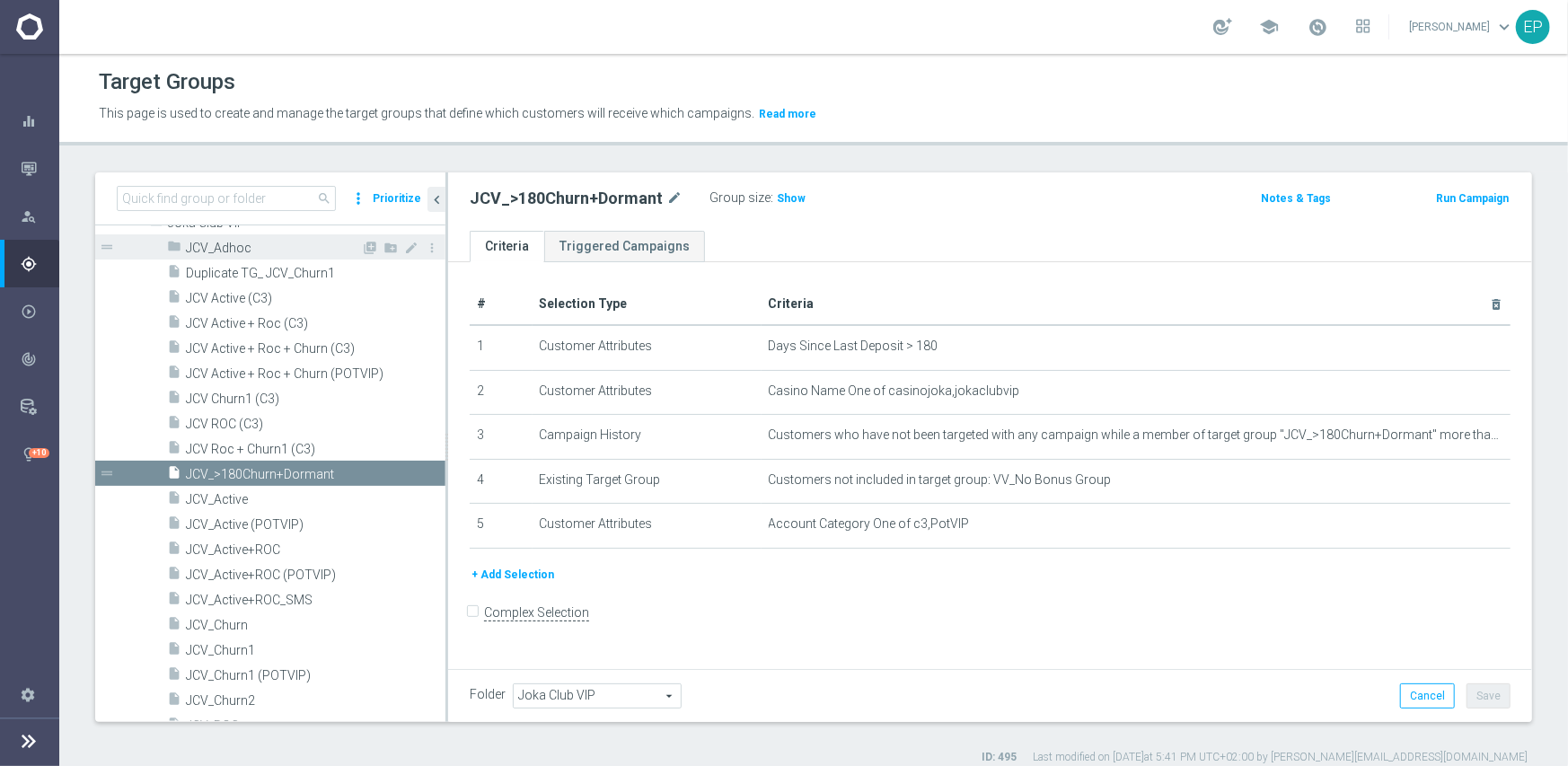
scroll to position [539, 0]
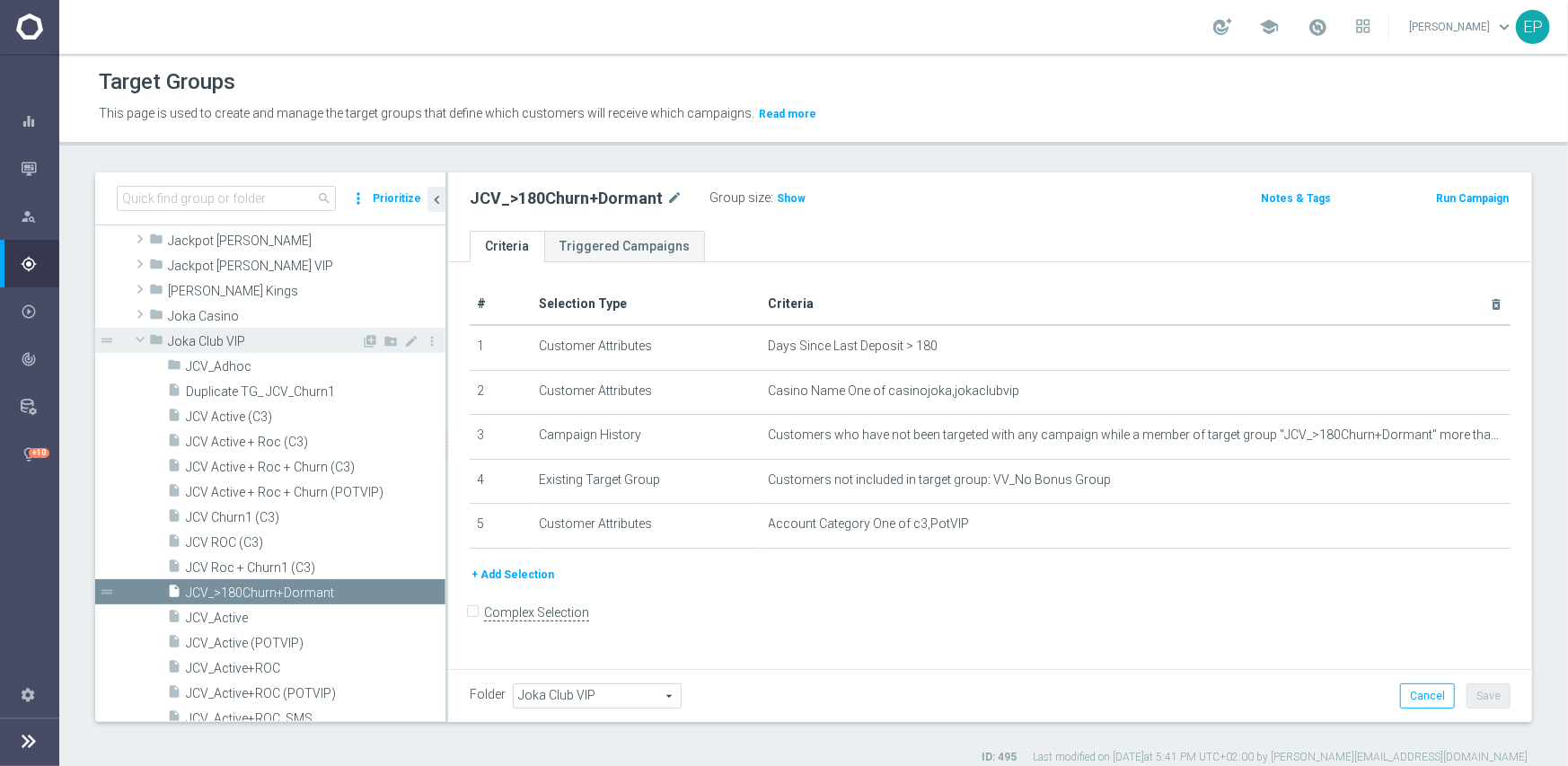
click at [140, 341] on span at bounding box center [140, 339] width 22 height 18
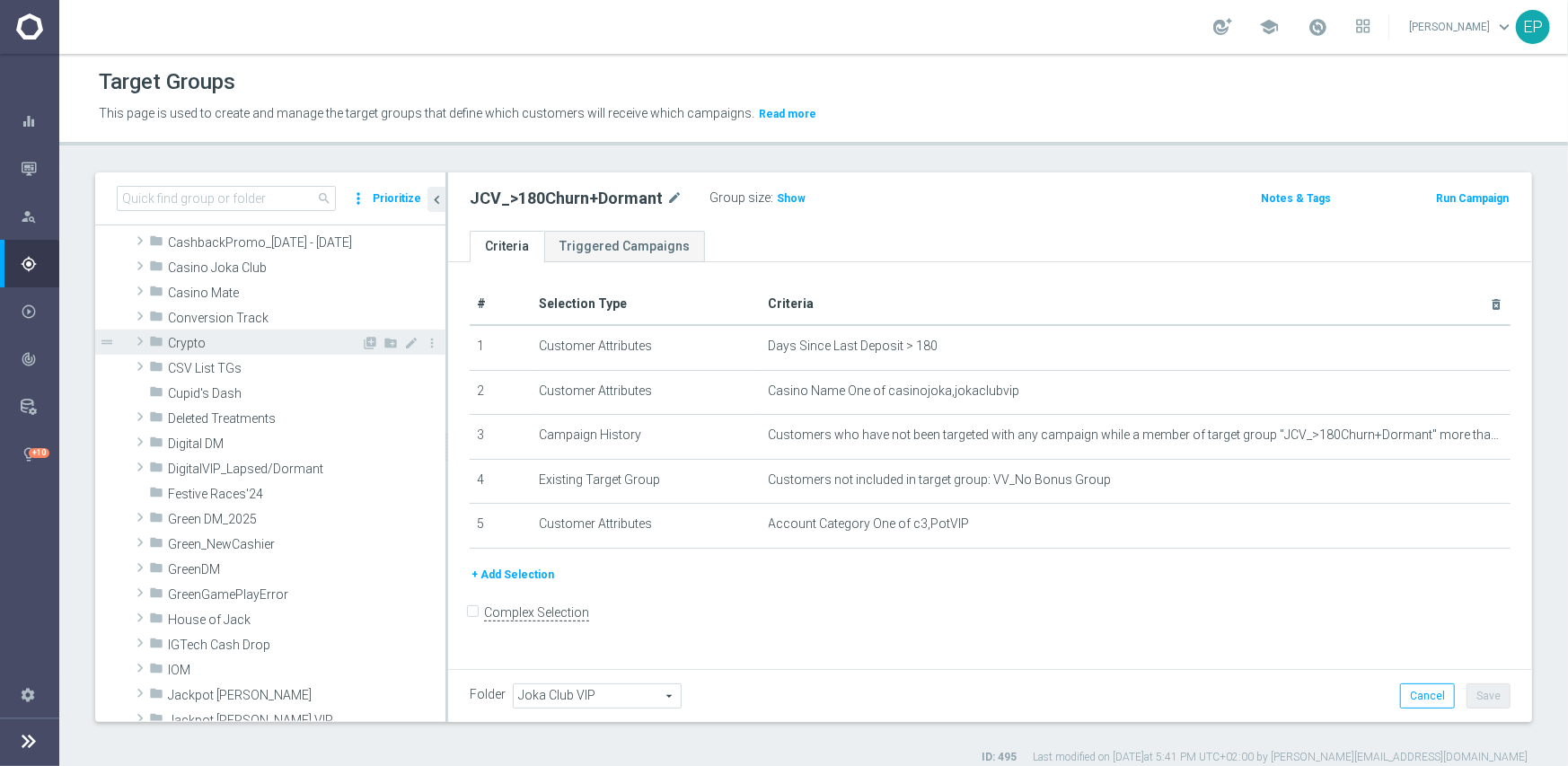
scroll to position [0, 0]
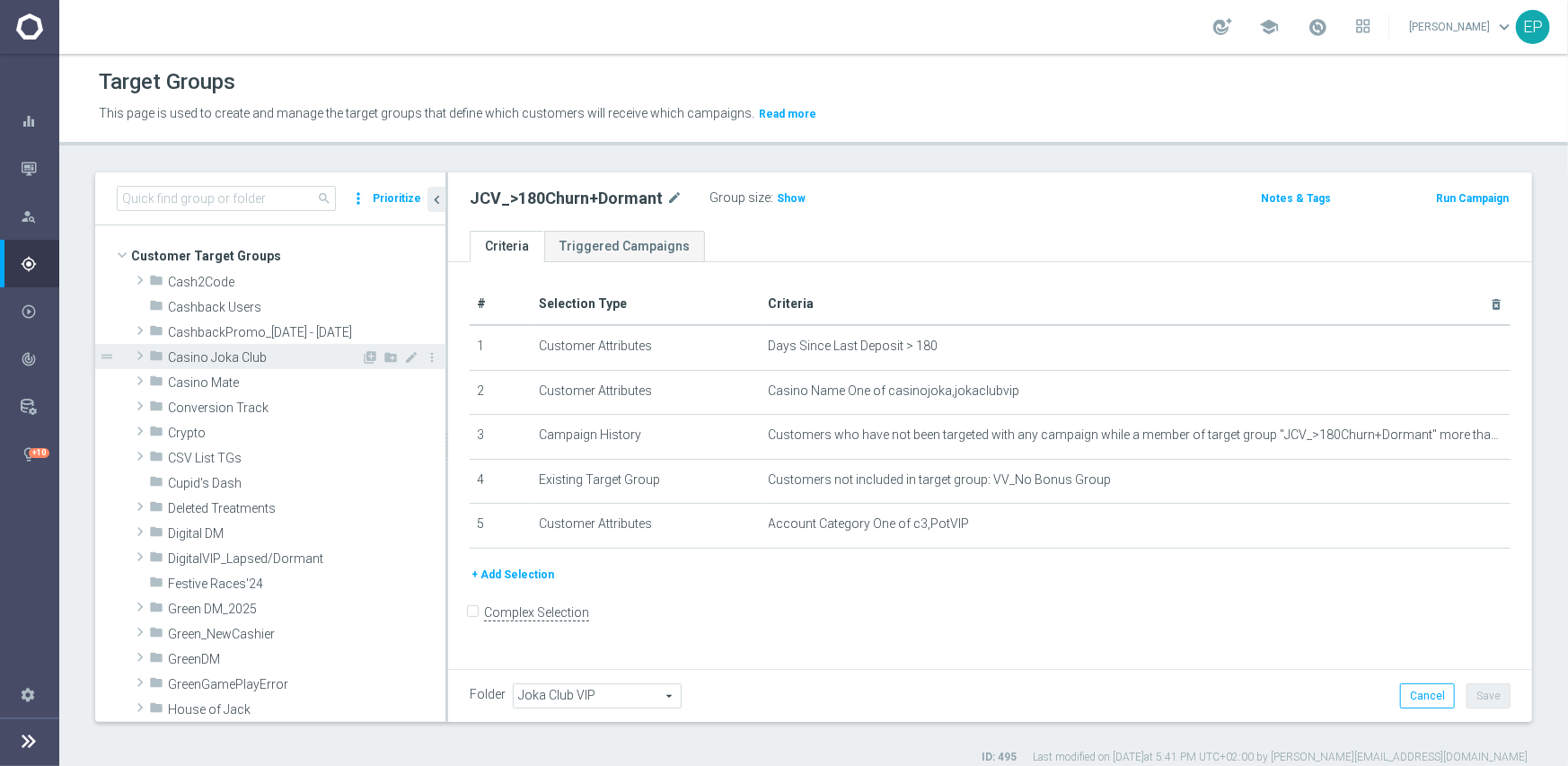
click at [262, 355] on span "Casino Joka Club" at bounding box center [264, 358] width 193 height 15
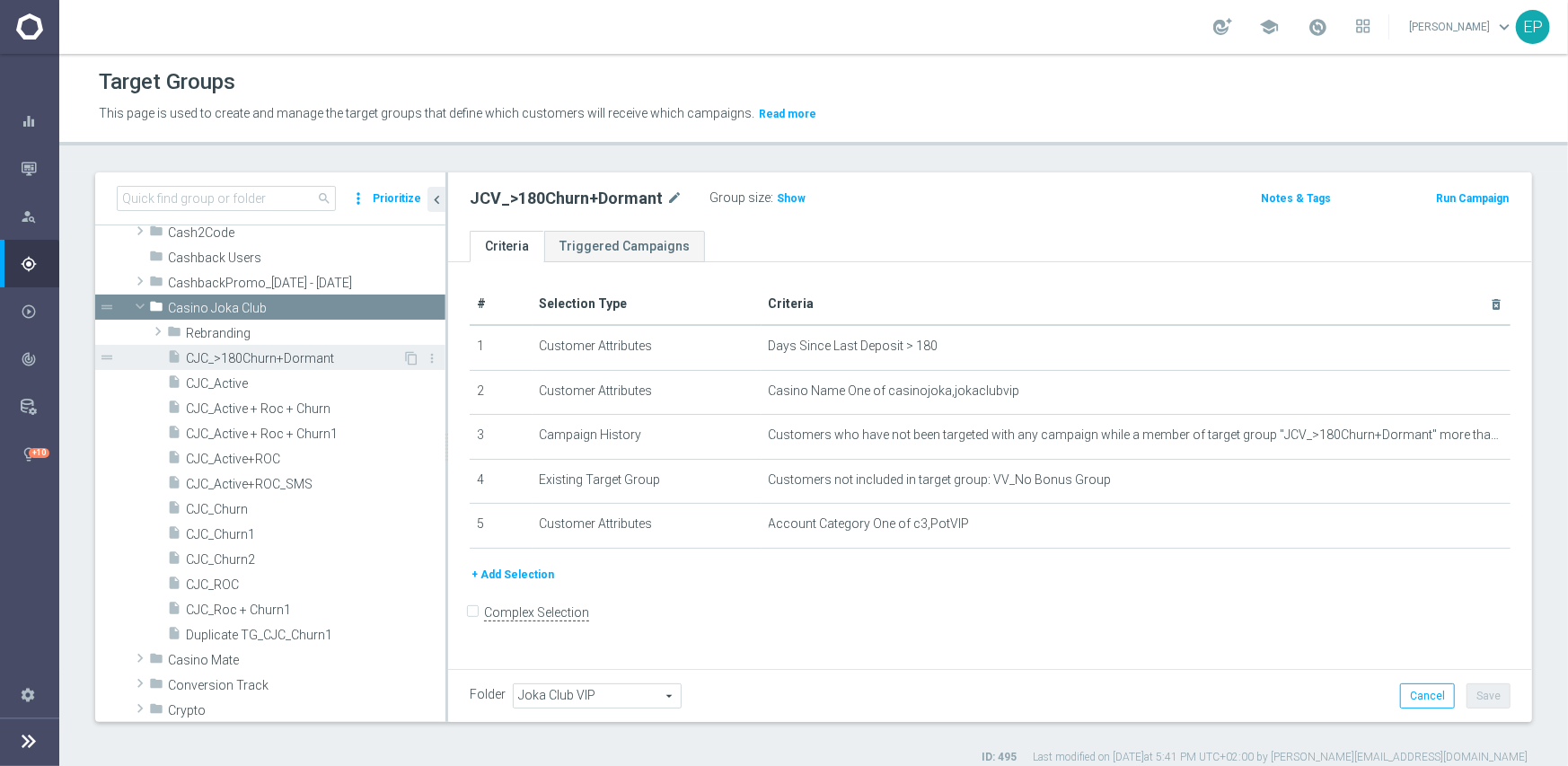
scroll to position [90, 0]
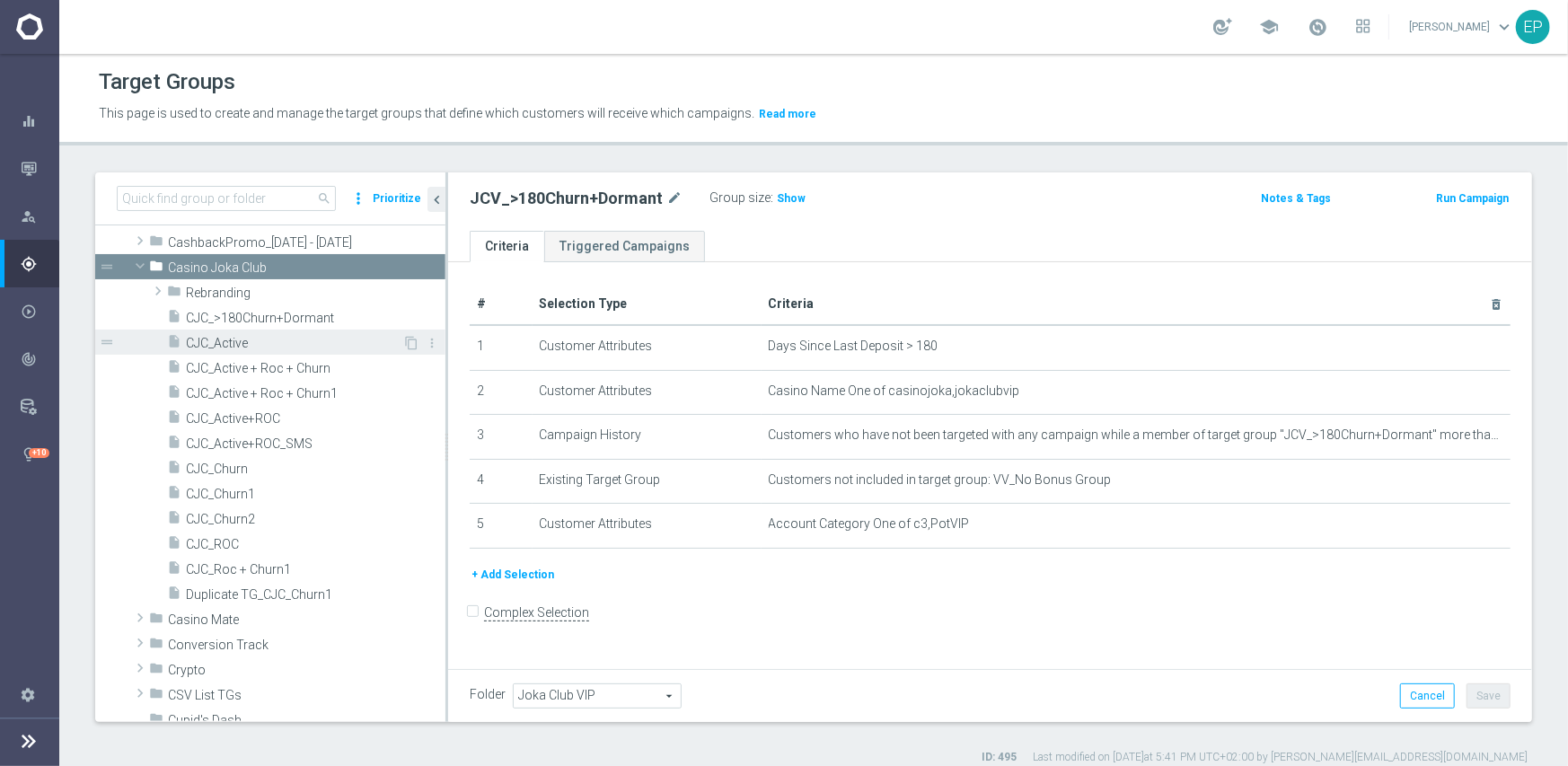
click at [231, 347] on span "CJC_Active" at bounding box center [294, 343] width 217 height 15
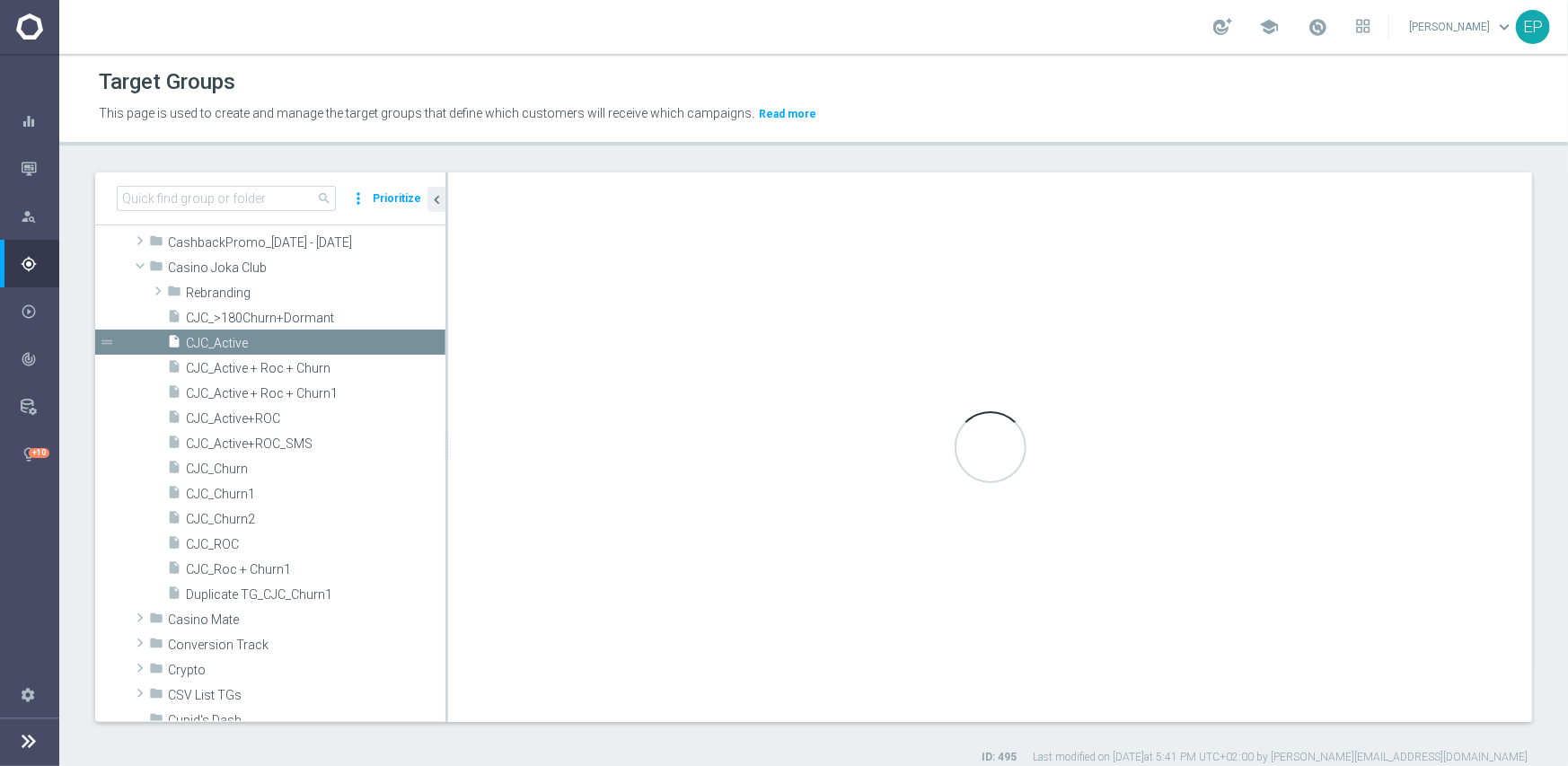
checkbox input "true"
type input "Casino Joka Club"
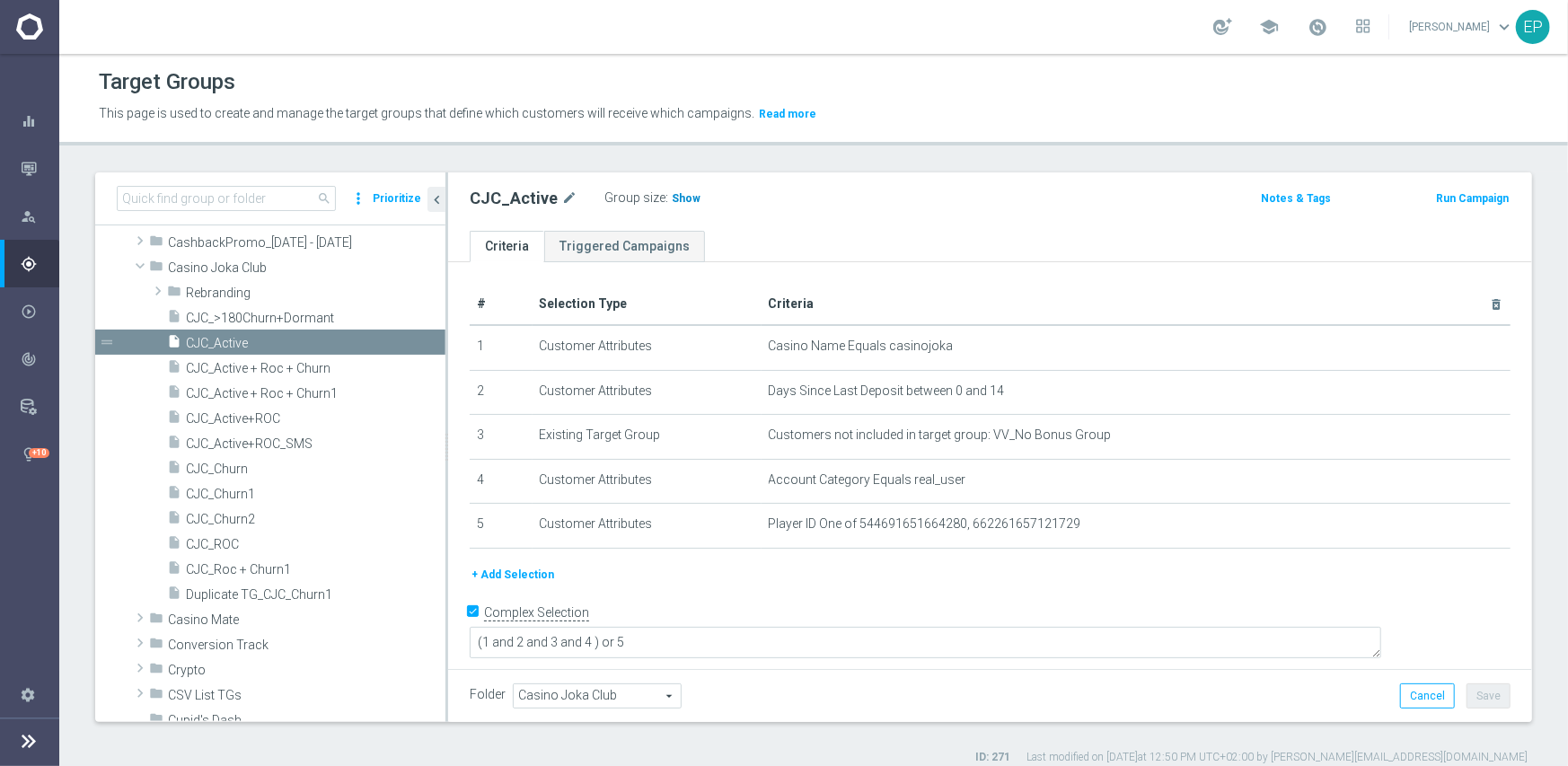
click at [671, 192] on span "Show" at bounding box center [686, 197] width 29 height 12
click at [226, 542] on span "CJC_ROC" at bounding box center [294, 545] width 217 height 15
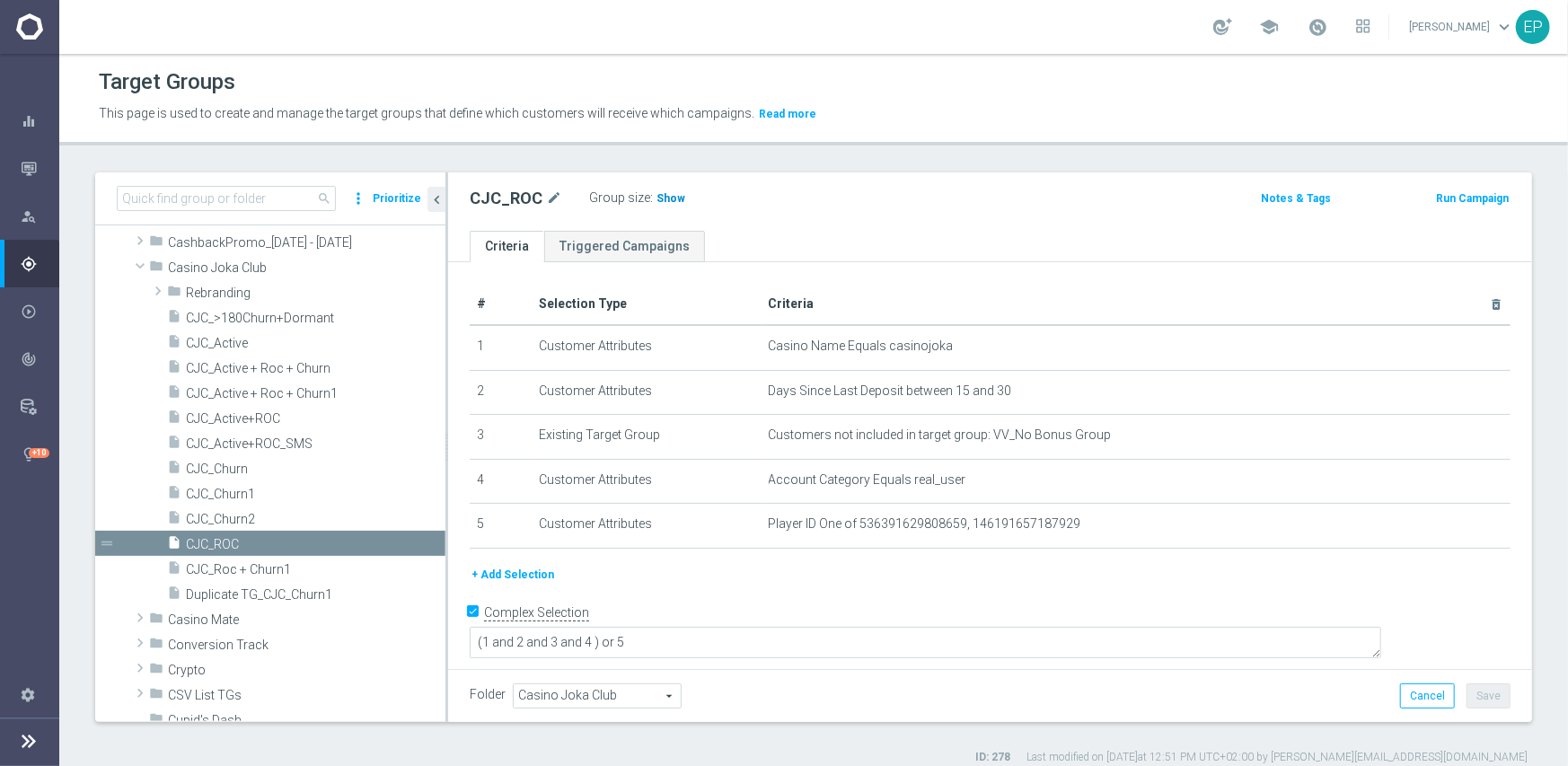
click at [662, 197] on span "Show" at bounding box center [671, 197] width 29 height 12
click at [244, 424] on span "CJC_Active+ROC" at bounding box center [294, 419] width 217 height 15
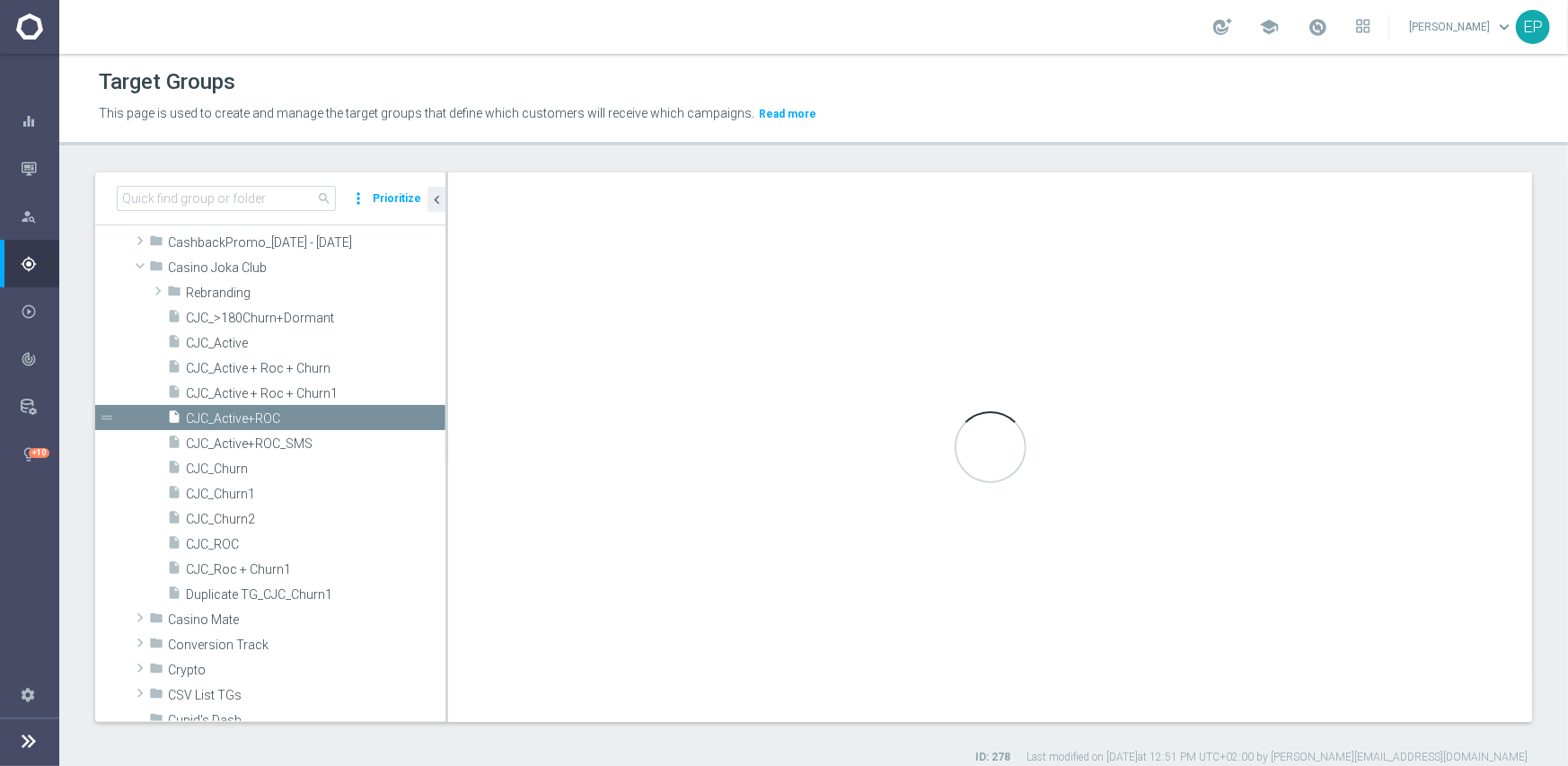
type textarea "(1 and 2 and 3 and 4) or 5"
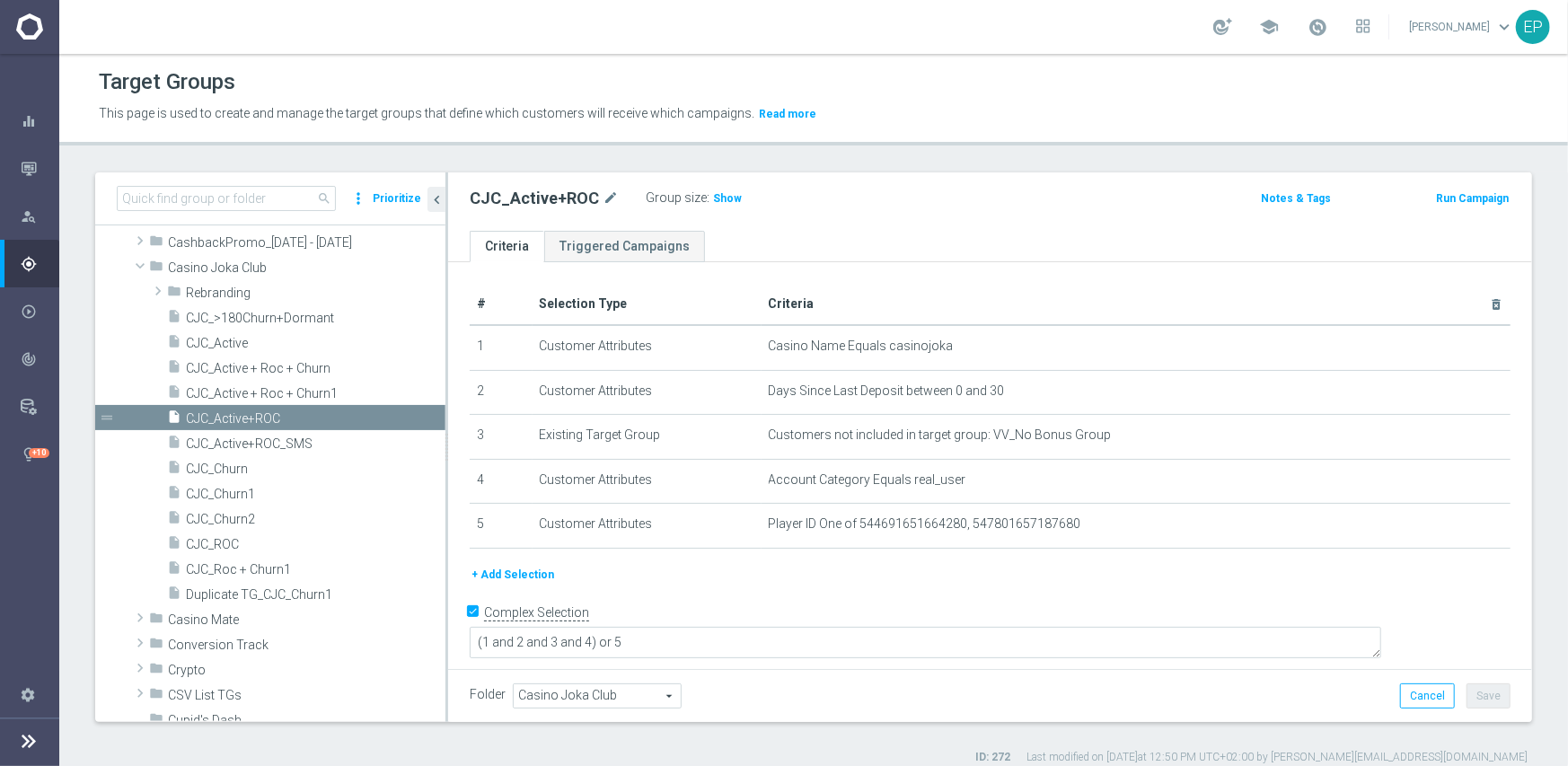
drag, startPoint x: 717, startPoint y: 199, endPoint x: 731, endPoint y: 228, distance: 32.2
click at [718, 199] on span "Show" at bounding box center [728, 197] width 29 height 12
drag, startPoint x: 228, startPoint y: 491, endPoint x: 247, endPoint y: 492, distance: 19.0
click at [228, 491] on span "CJC_Churn1" at bounding box center [294, 494] width 217 height 15
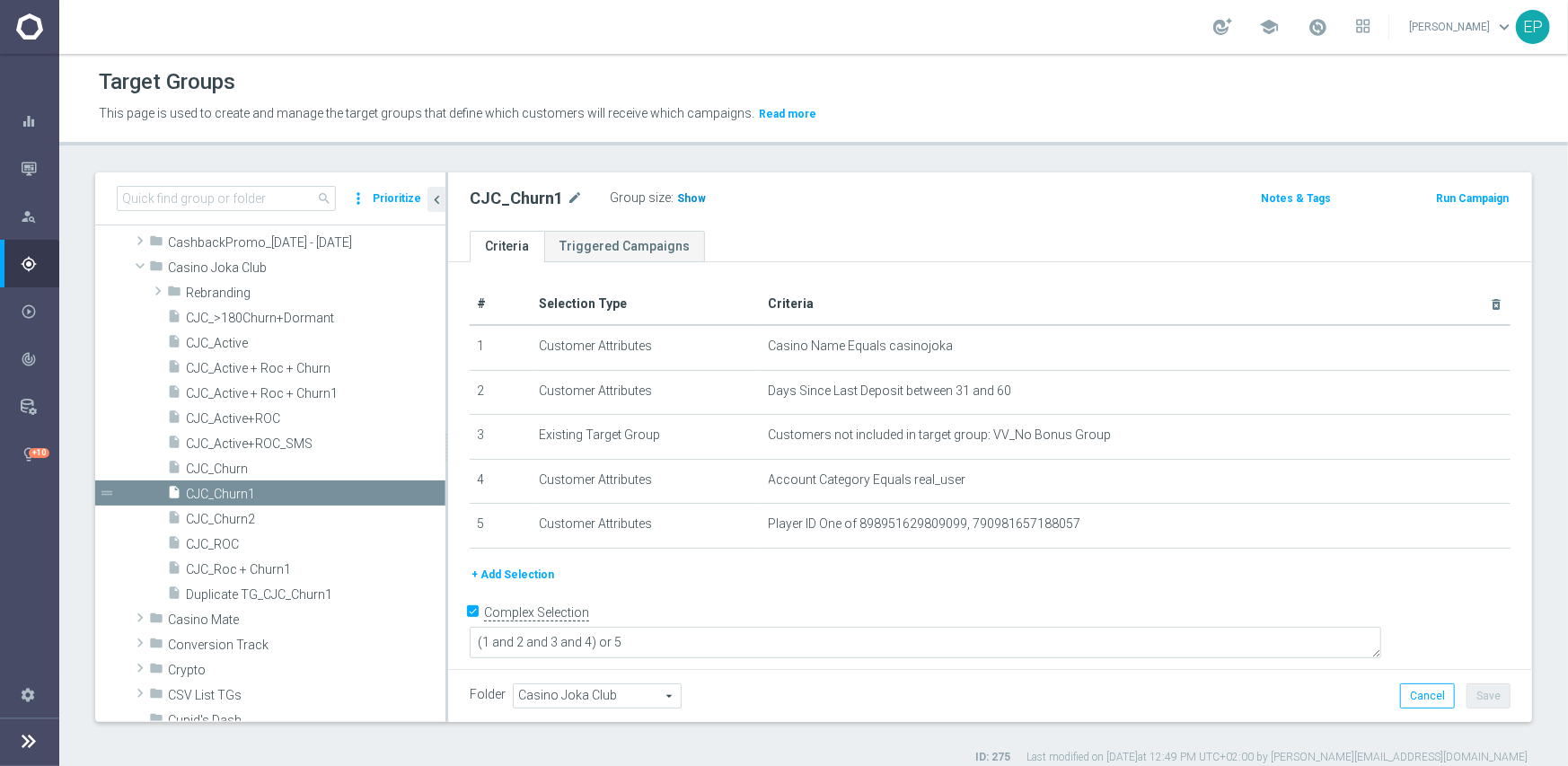
click at [687, 199] on span "Show" at bounding box center [691, 197] width 29 height 12
drag, startPoint x: 241, startPoint y: 518, endPoint x: 259, endPoint y: 514, distance: 18.4
click at [241, 518] on span "CJC_Churn2" at bounding box center [294, 520] width 217 height 15
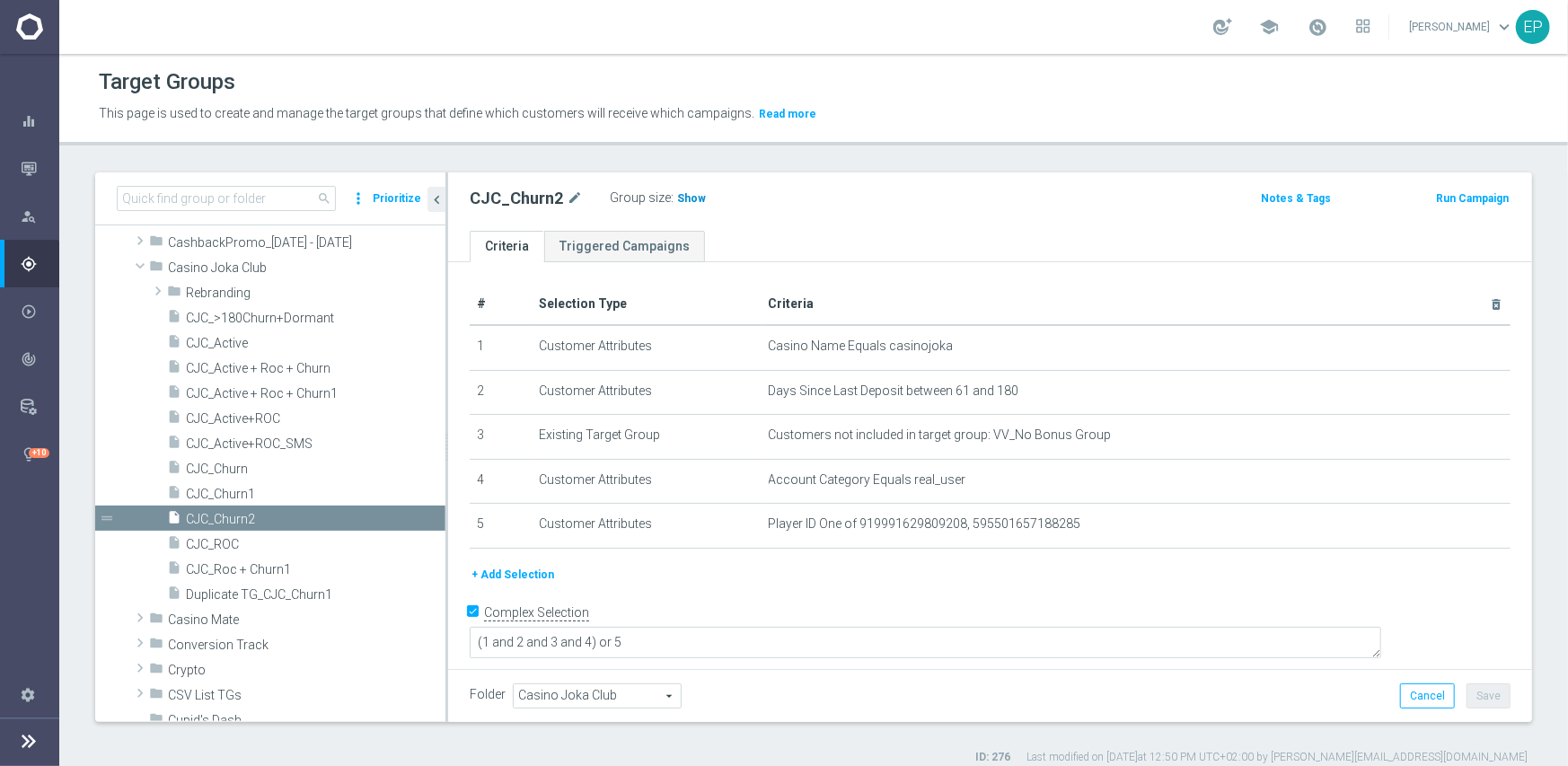
click at [688, 200] on span "Show" at bounding box center [691, 197] width 29 height 12
click at [245, 469] on span "CJC_Churn" at bounding box center [294, 469] width 217 height 15
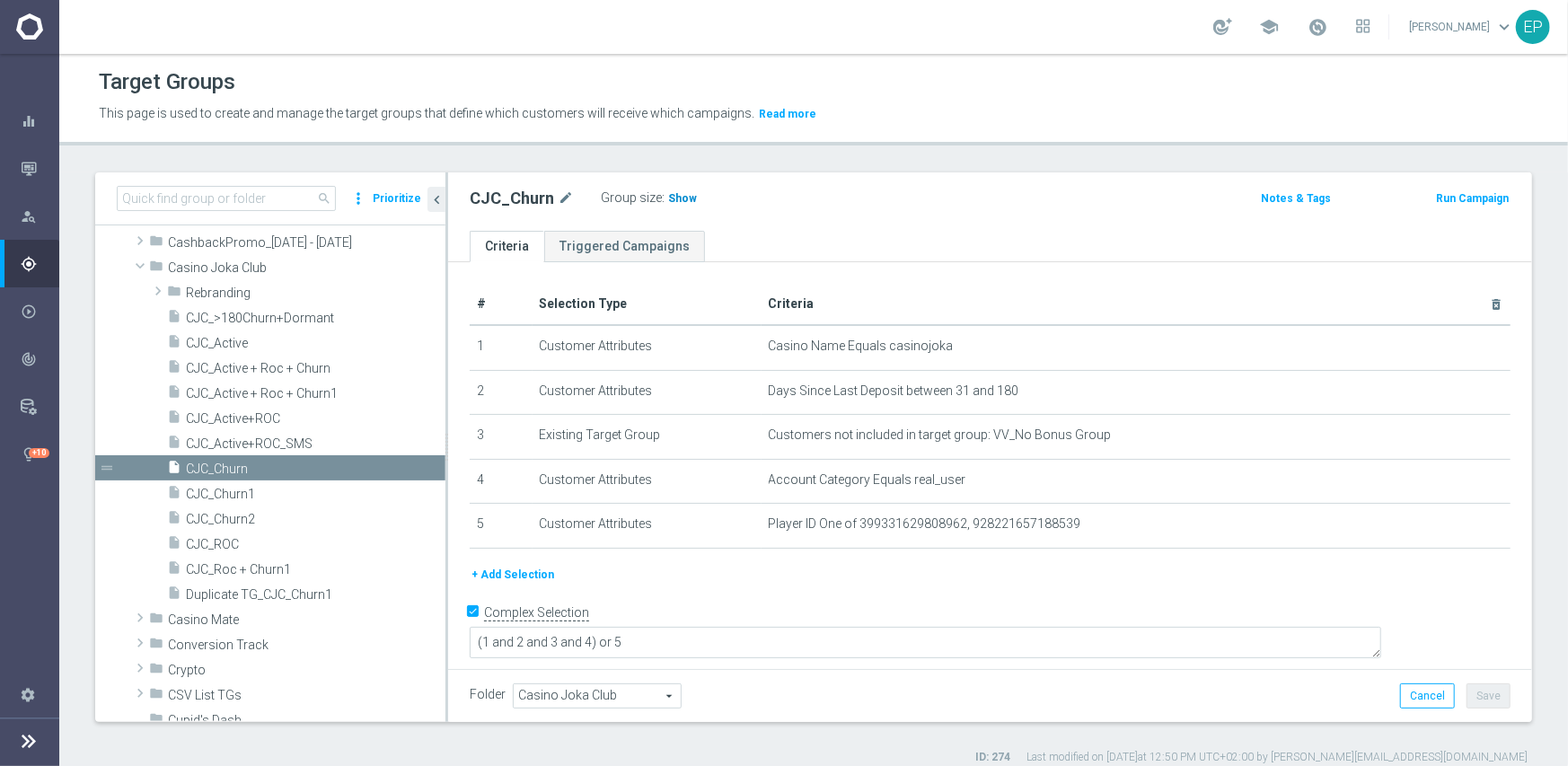
click at [680, 199] on span "Show" at bounding box center [682, 197] width 29 height 12
click at [201, 266] on span "Casino Joka Club" at bounding box center [264, 268] width 193 height 15
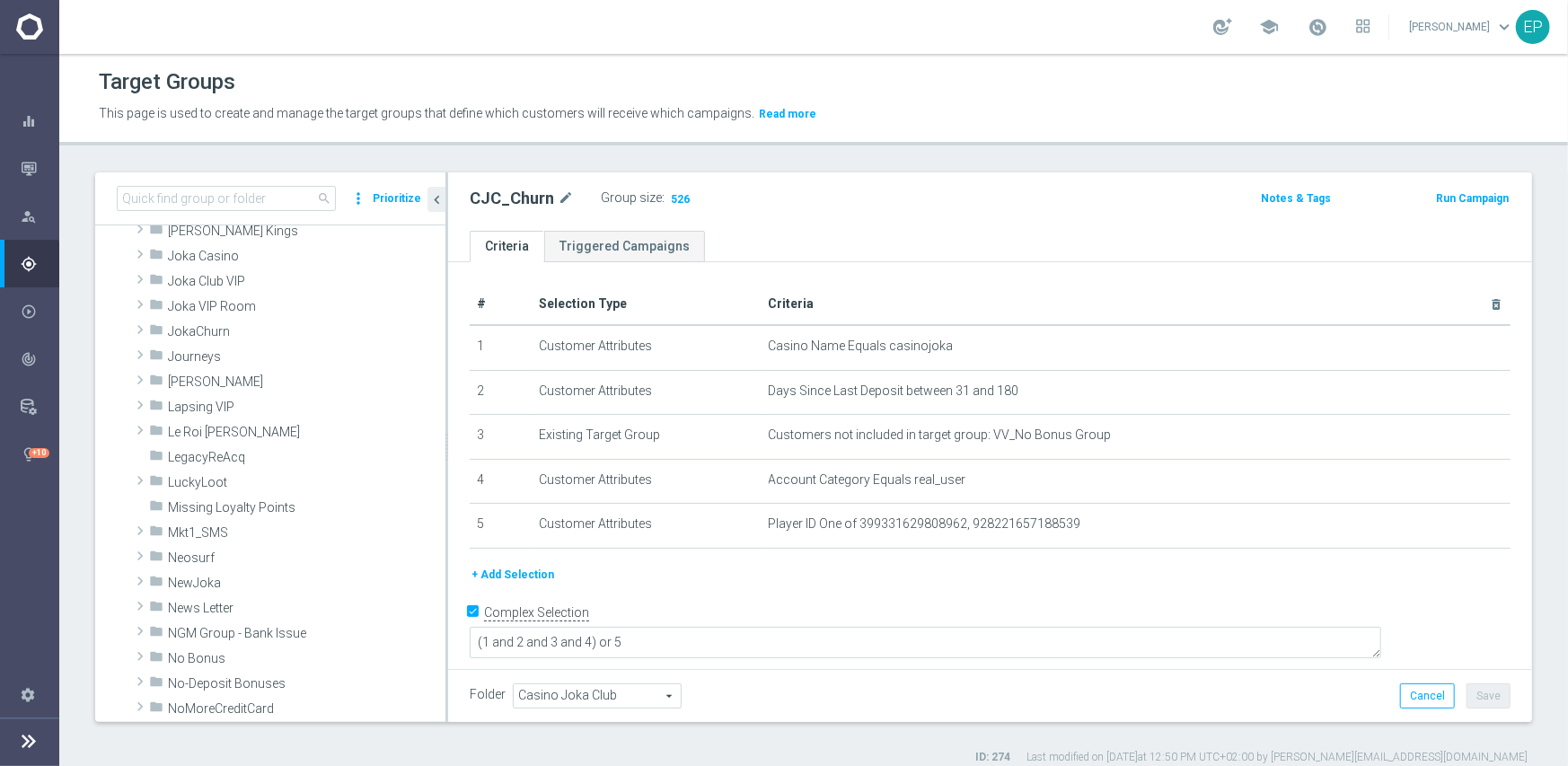
scroll to position [629, 0]
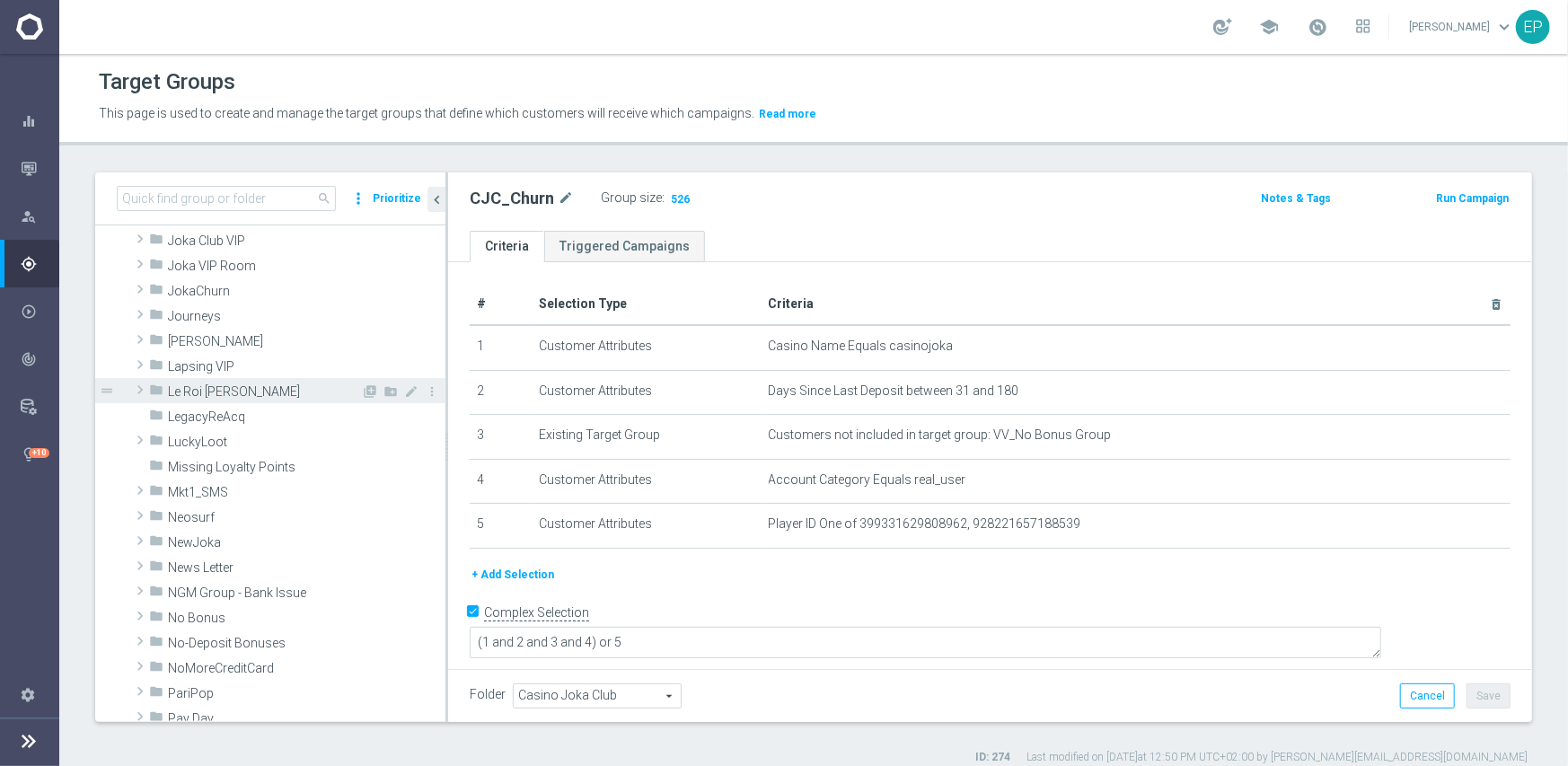
click at [217, 394] on span "Le Roi Johnny" at bounding box center [264, 392] width 193 height 15
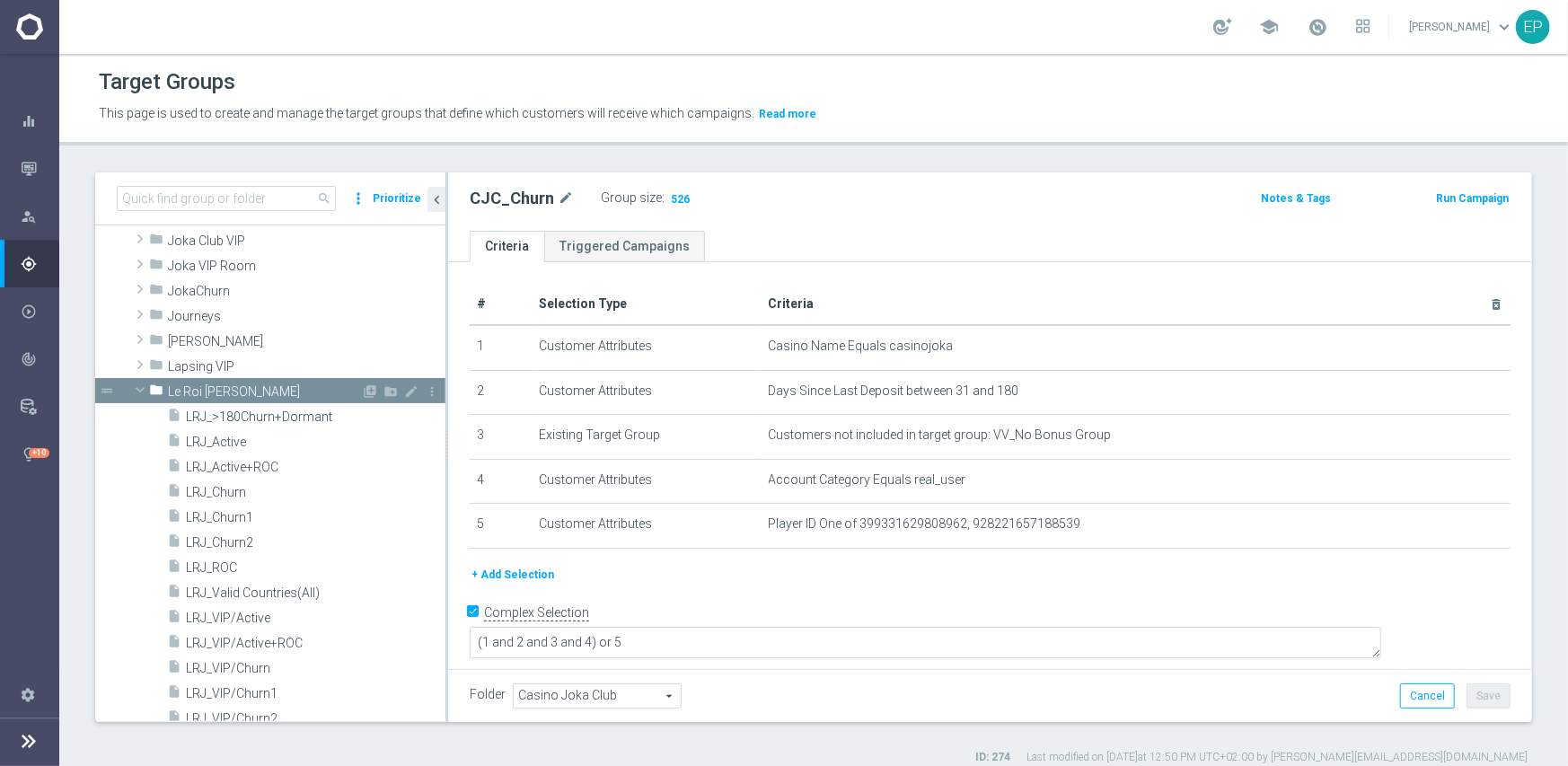
scroll to position [718, 0]
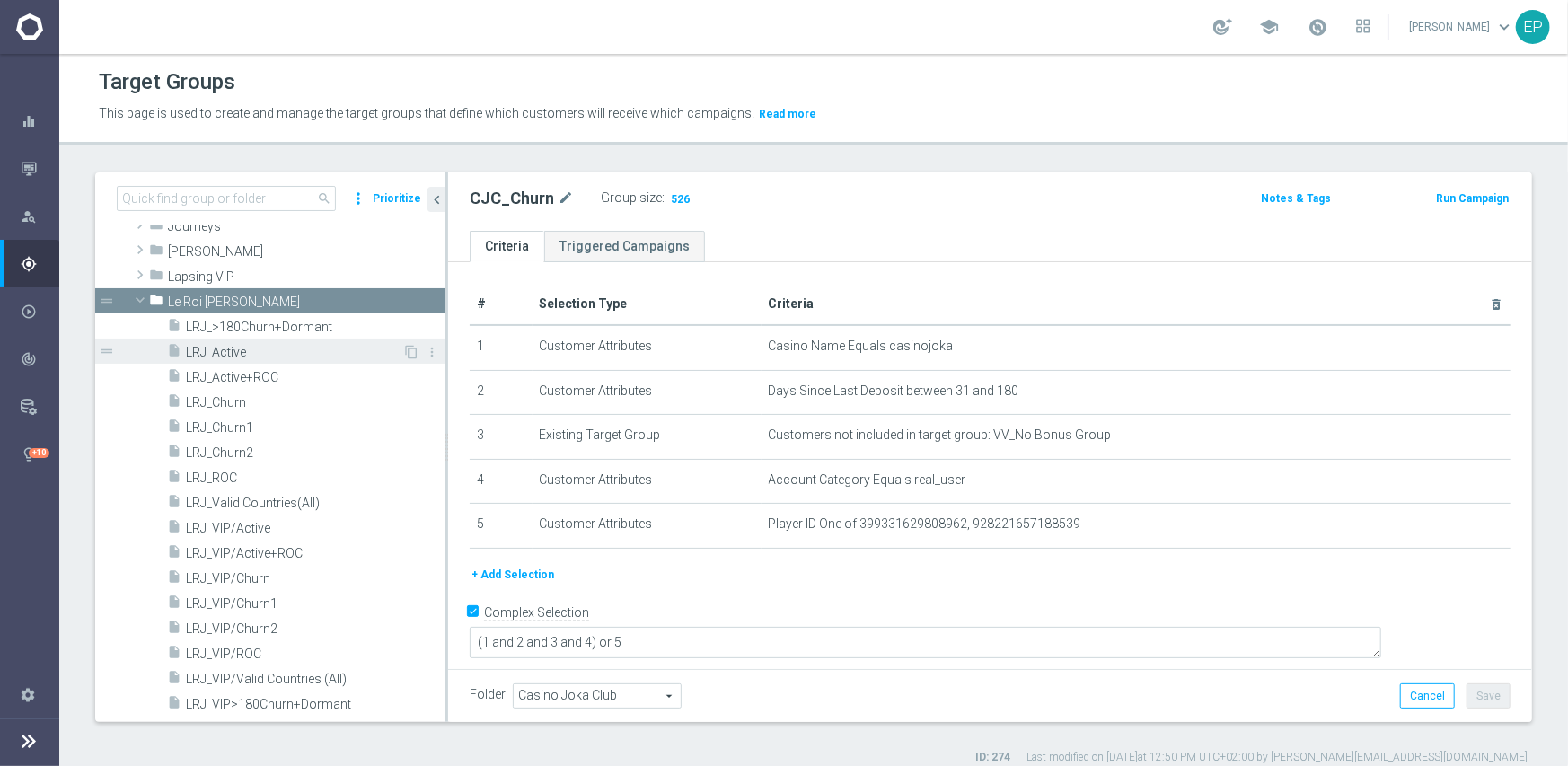
click at [238, 358] on span "LRJ_Active" at bounding box center [294, 353] width 217 height 15
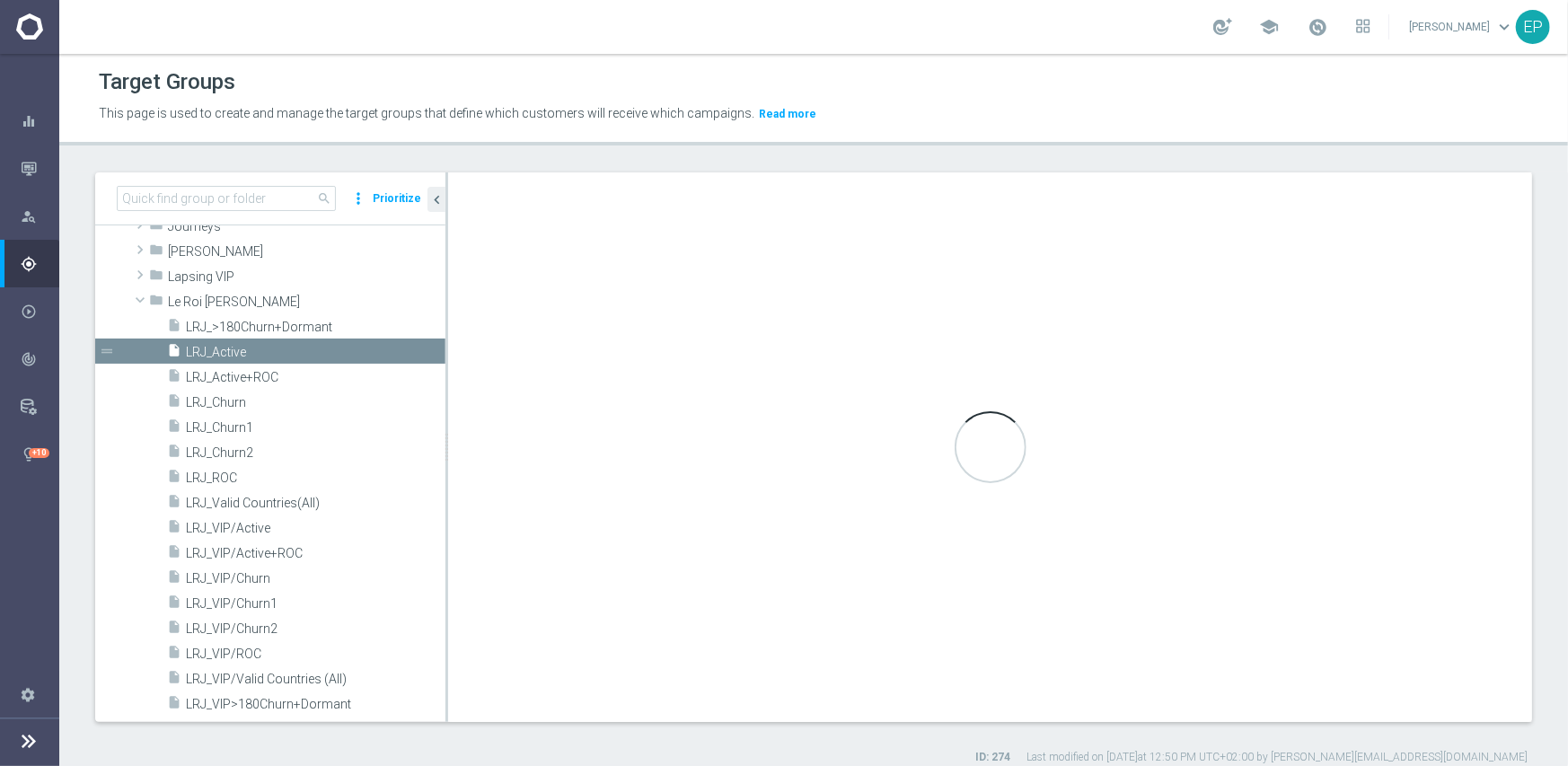
type input "Le Roi Johnny"
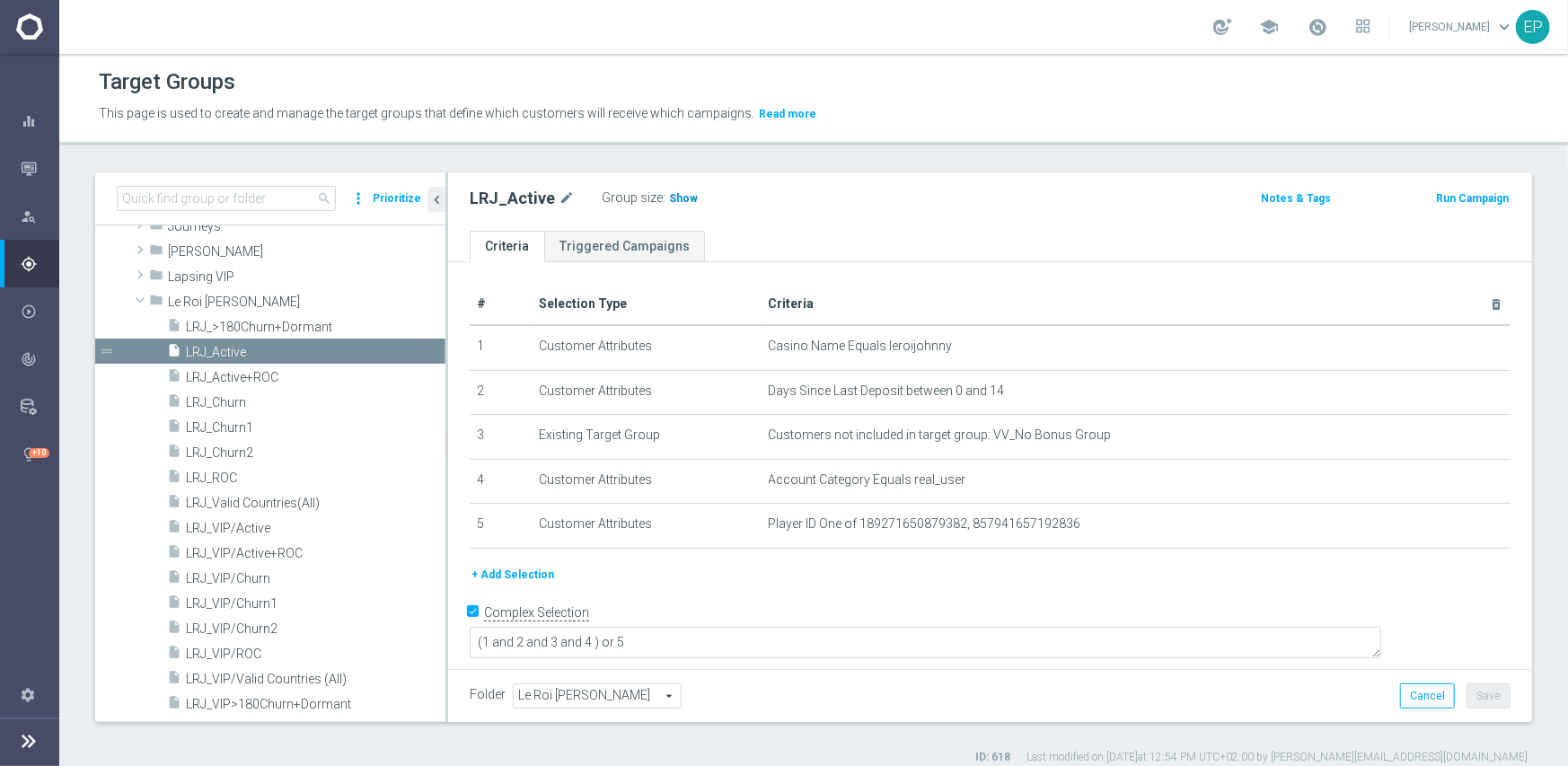
click at [684, 199] on span "Show" at bounding box center [683, 197] width 29 height 12
drag, startPoint x: 248, startPoint y: 524, endPoint x: 258, endPoint y: 520, distance: 10.8
click at [248, 524] on span "LRJ_VIP/Active" at bounding box center [294, 528] width 217 height 15
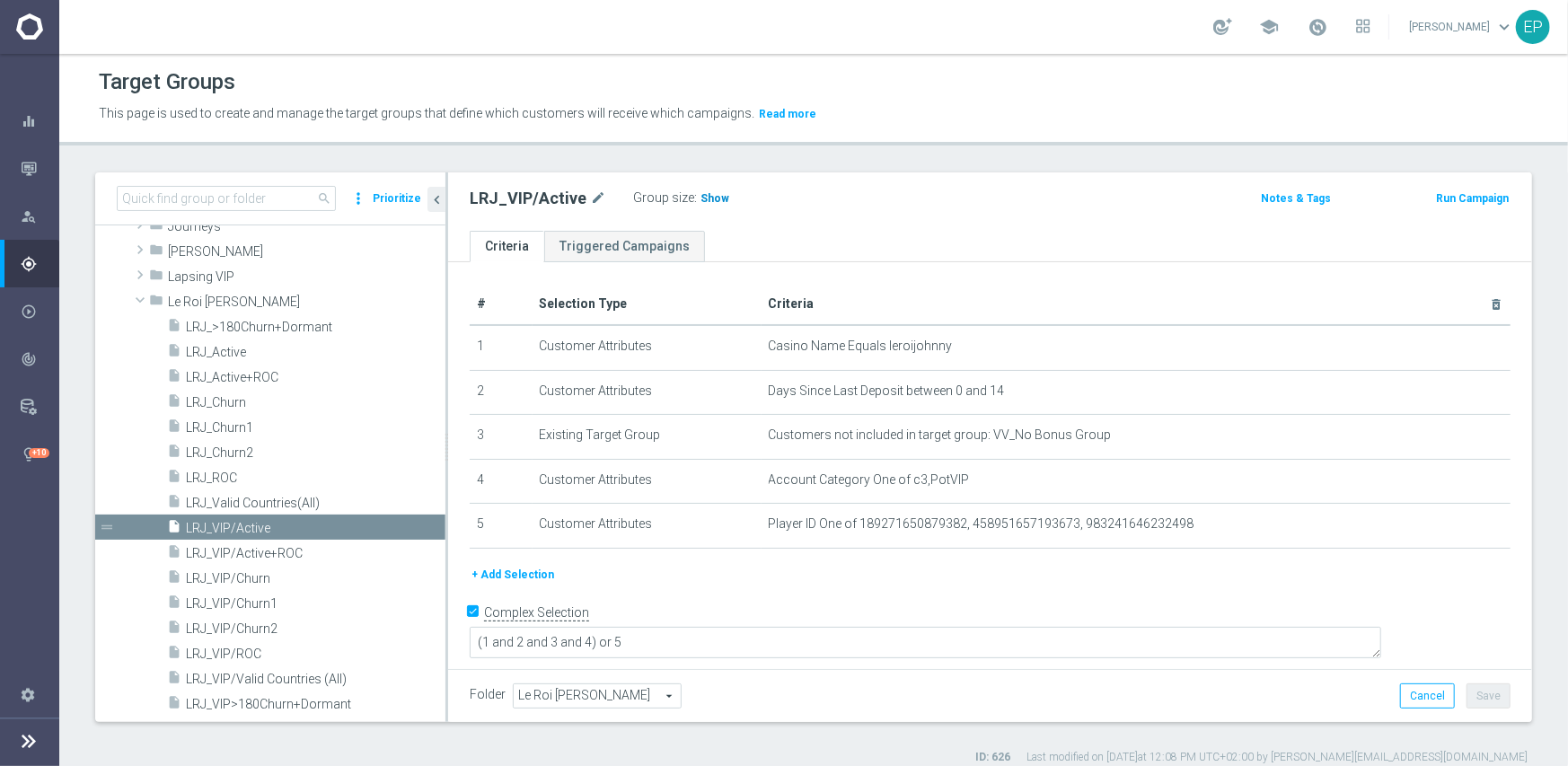
click at [704, 199] on span "Show" at bounding box center [714, 197] width 29 height 12
click at [252, 650] on span "LRJ_VIP/ROC" at bounding box center [294, 654] width 217 height 15
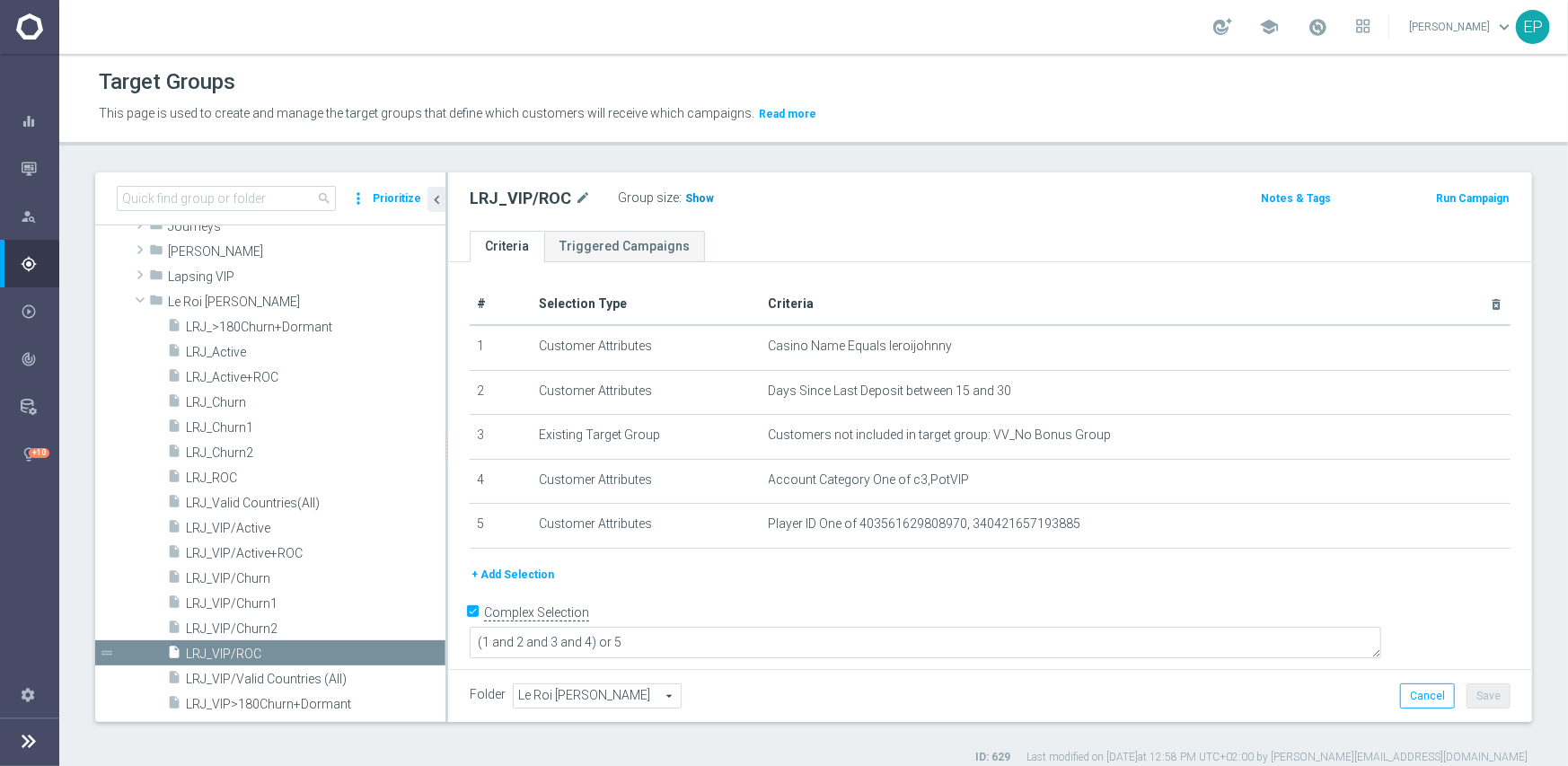
click at [703, 195] on span "Show" at bounding box center [699, 197] width 29 height 12
click at [242, 476] on span "LRJ_ROC" at bounding box center [294, 478] width 217 height 15
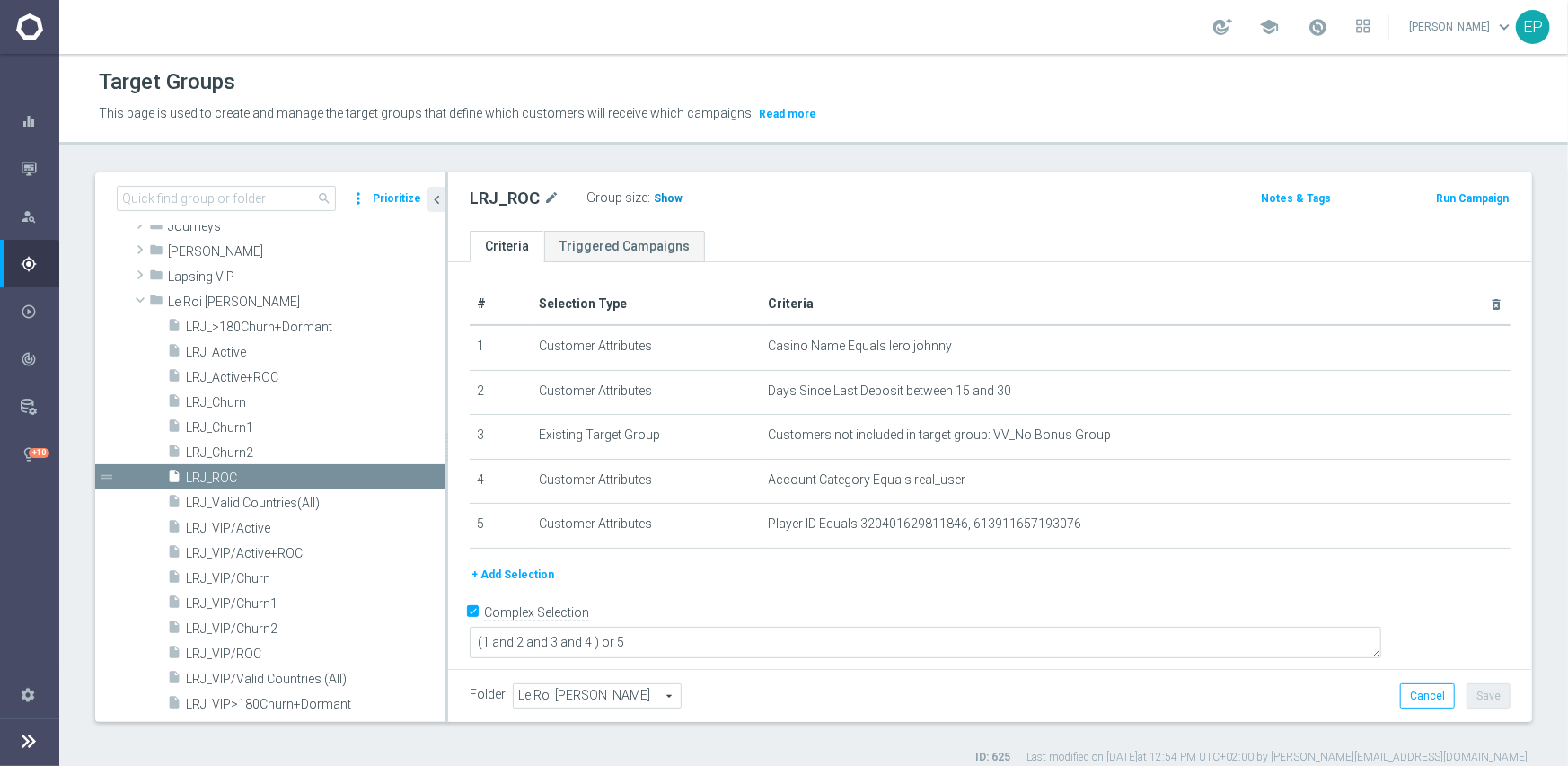
click at [665, 194] on span "Show" at bounding box center [668, 197] width 29 height 12
click at [240, 424] on span "LRJ_Churn1" at bounding box center [294, 428] width 217 height 15
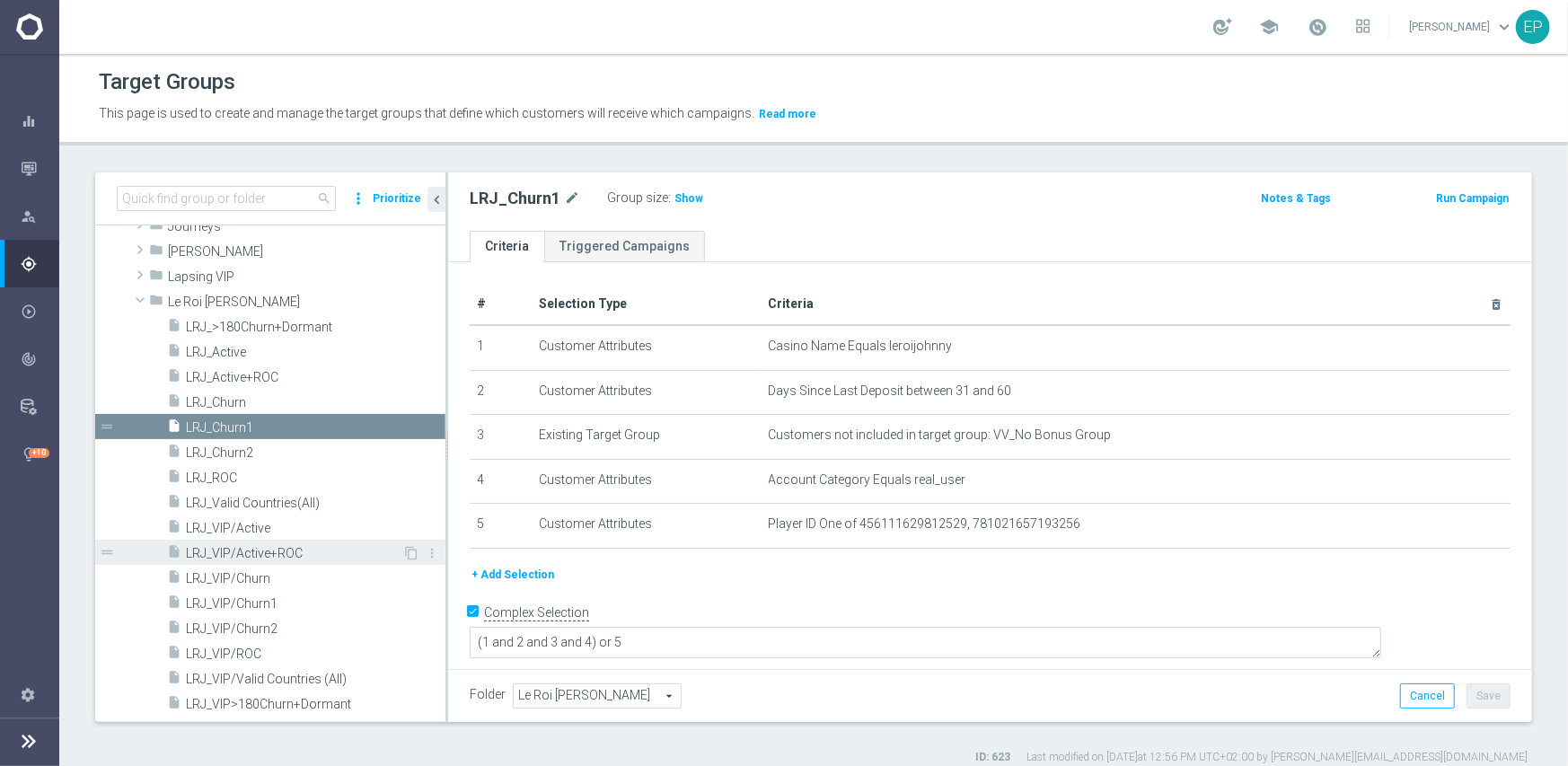
click at [259, 544] on div "insert_drive_file LRJ_VIP/Active+ROC" at bounding box center [284, 552] width 236 height 25
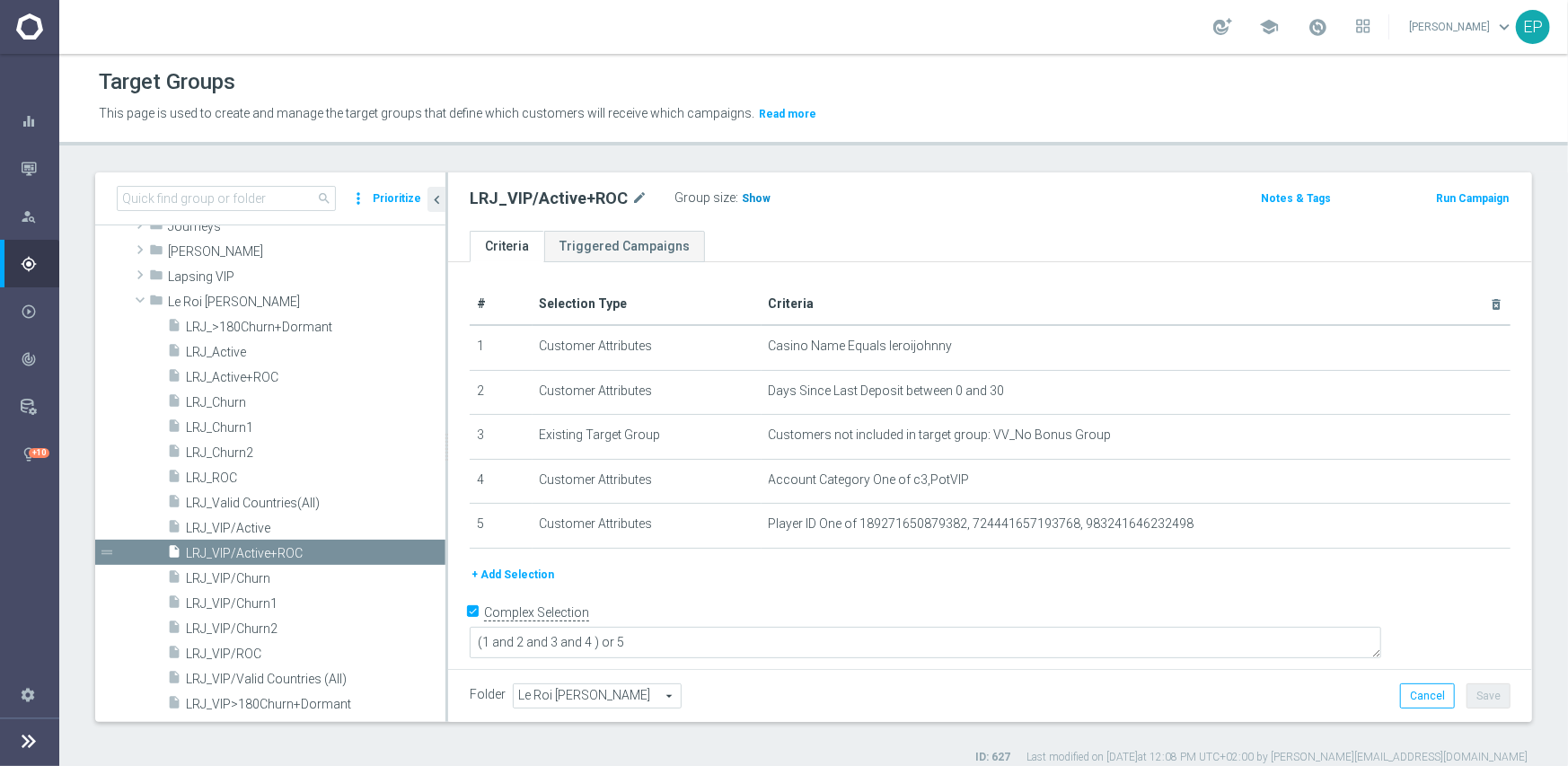
click at [747, 196] on span "Show" at bounding box center [756, 197] width 29 height 12
click at [242, 376] on span "LRJ_Active+ROC" at bounding box center [294, 378] width 217 height 15
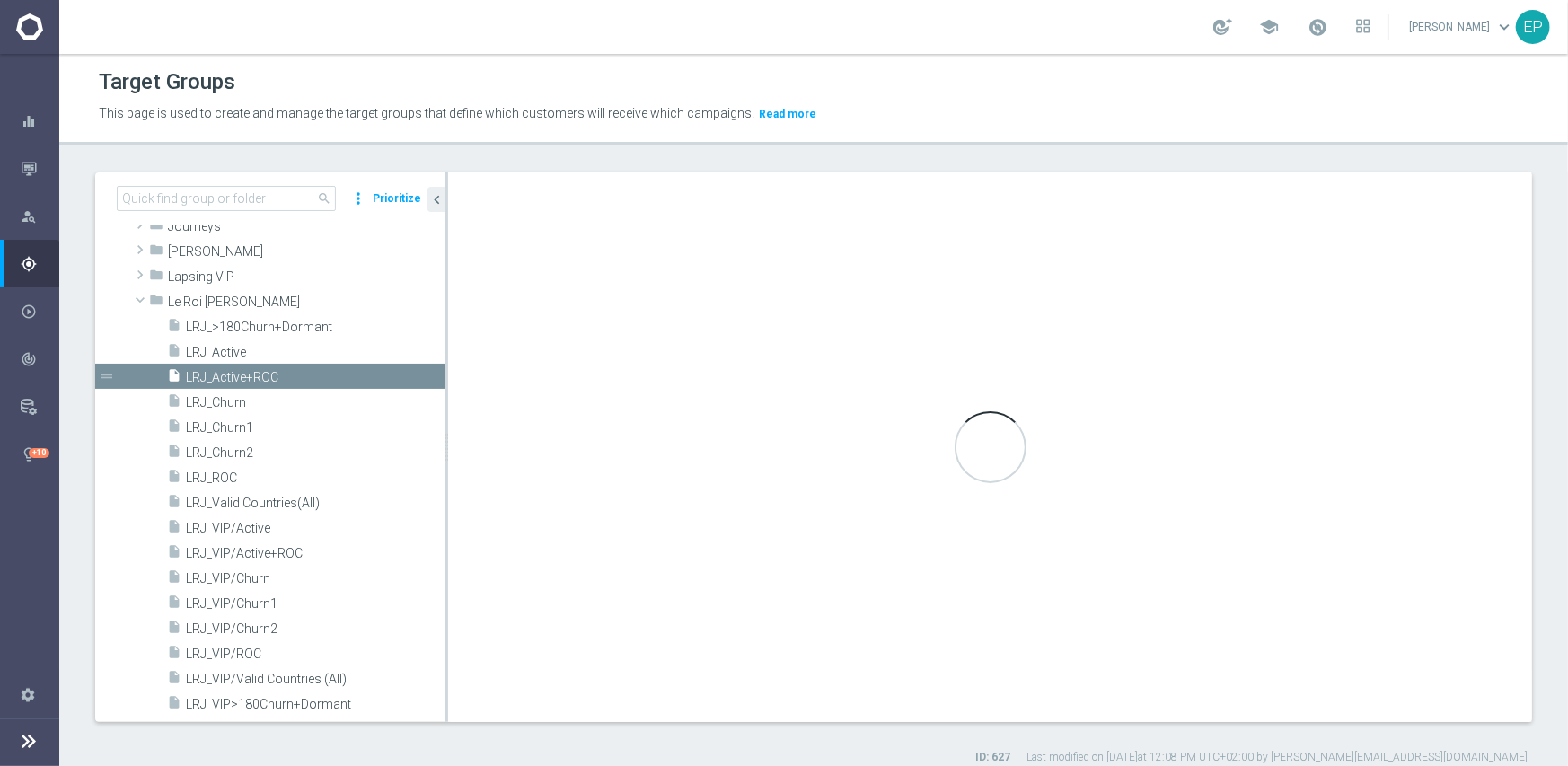
type textarea "(1 and 2 and 3 and 4) or 5"
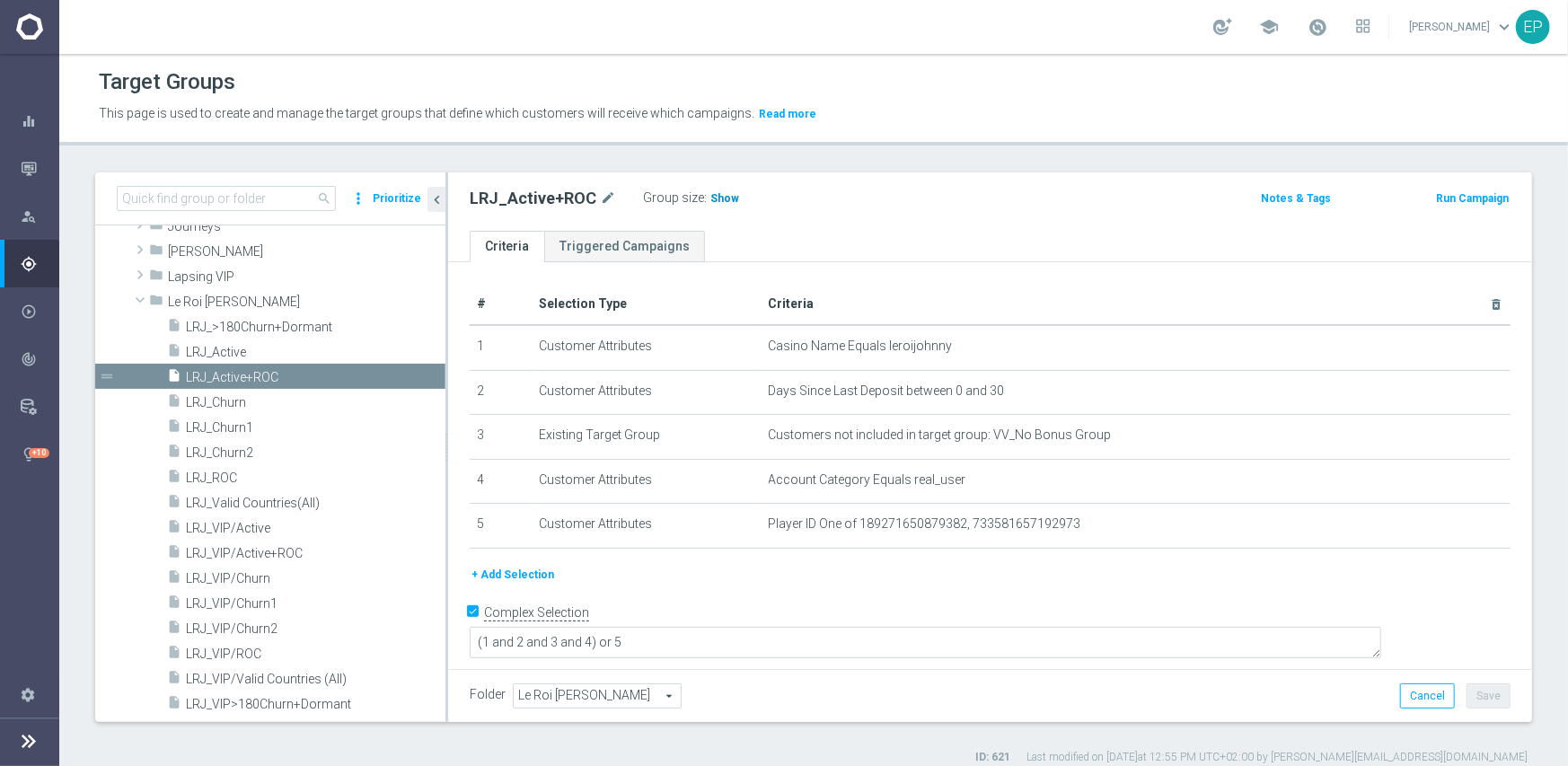
click at [709, 198] on h3 "Show" at bounding box center [725, 198] width 32 height 20
click at [242, 605] on span "LRJ_VIP/Churn1" at bounding box center [294, 604] width 217 height 15
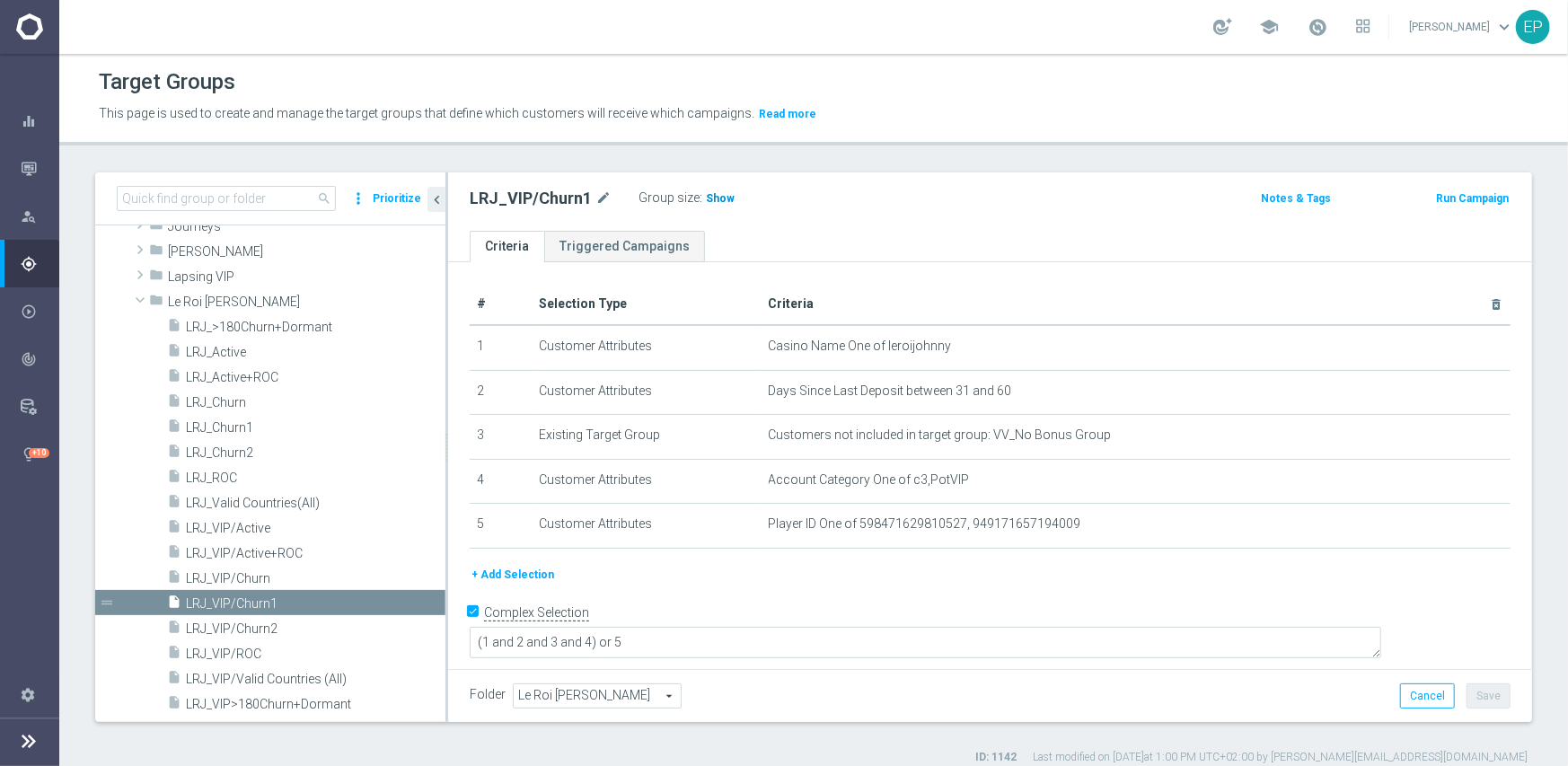
click at [714, 197] on span "Show" at bounding box center [720, 197] width 29 height 12
click at [223, 426] on span "LRJ_Churn1" at bounding box center [294, 428] width 217 height 15
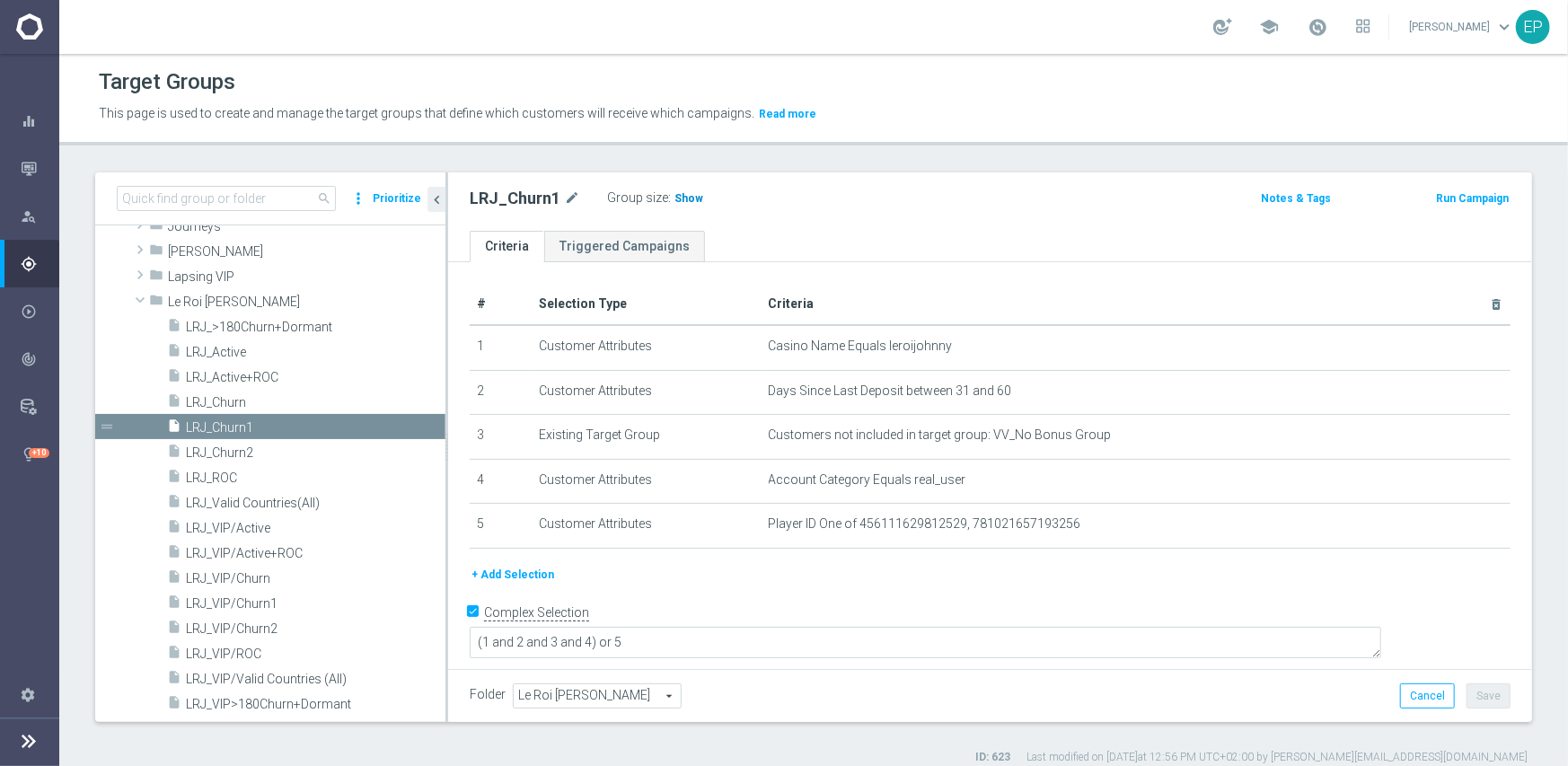
click at [674, 199] on span "Show" at bounding box center [689, 197] width 29 height 12
click at [277, 631] on span "LRJ_VIP/Churn2" at bounding box center [294, 630] width 217 height 15
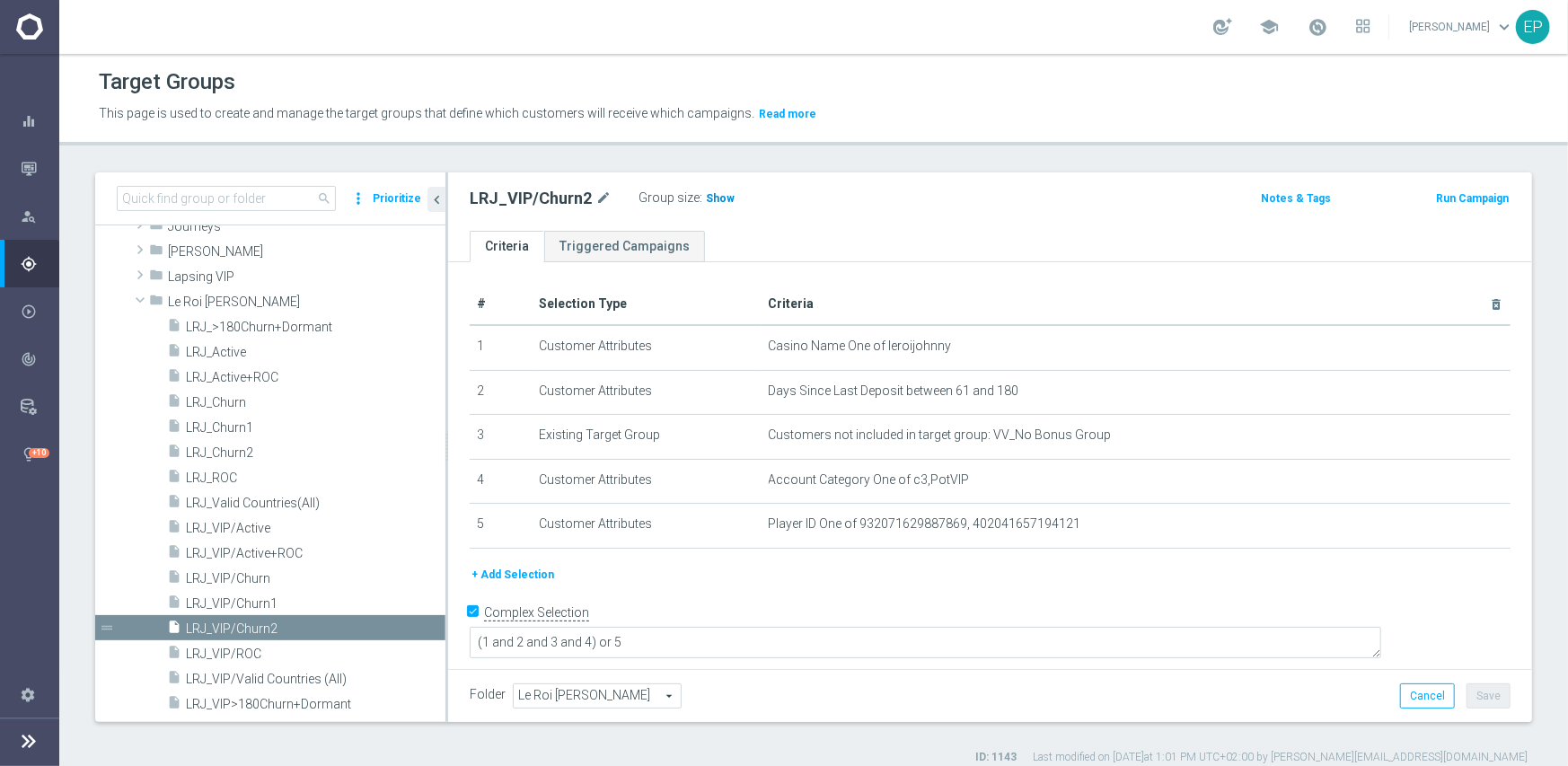
click at [712, 197] on span "Show" at bounding box center [720, 197] width 29 height 12
click at [243, 453] on span "LRJ_Churn2" at bounding box center [294, 453] width 217 height 15
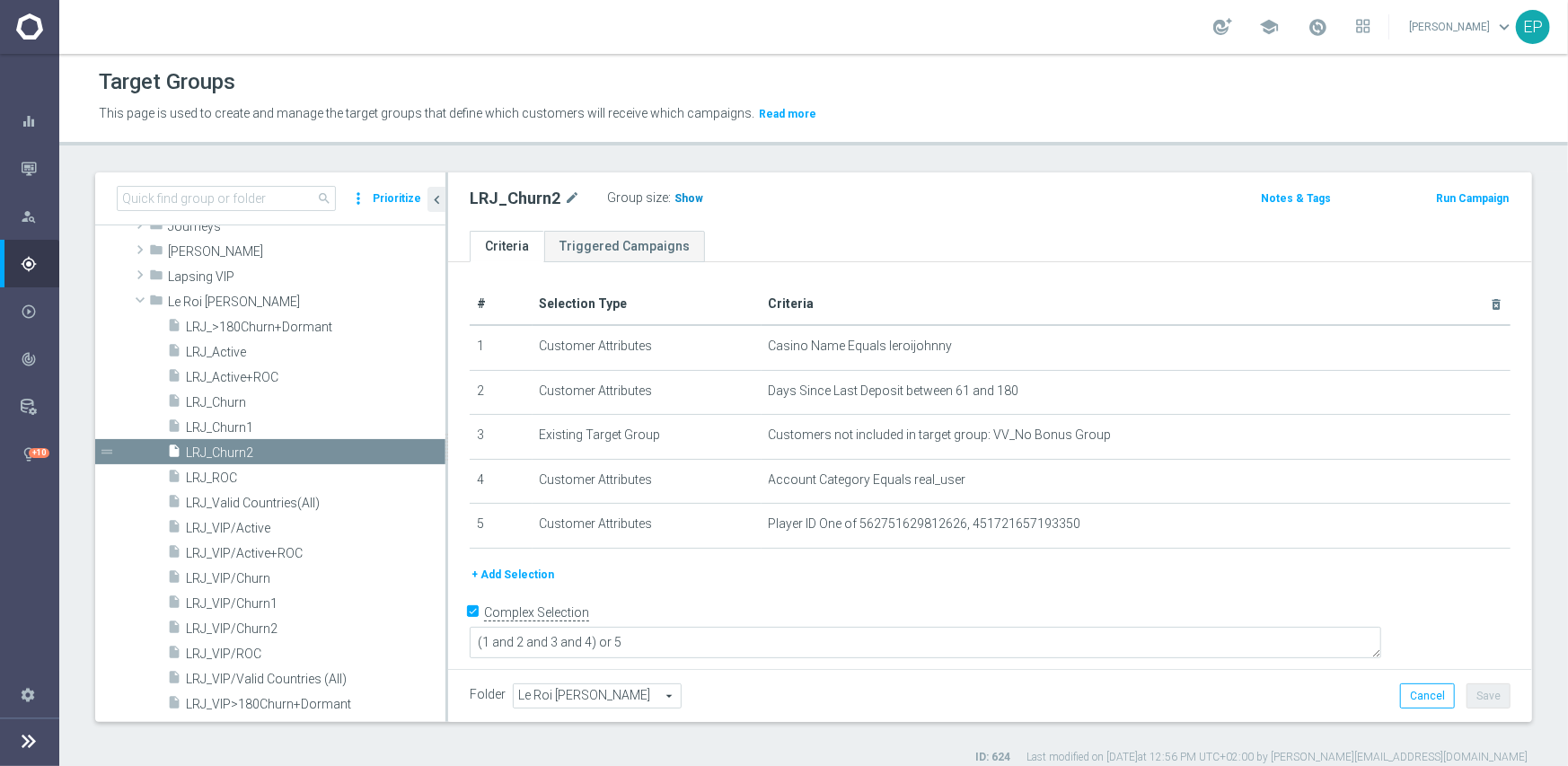
click at [685, 192] on span "Show" at bounding box center [689, 197] width 29 height 12
drag, startPoint x: 266, startPoint y: 576, endPoint x: 279, endPoint y: 574, distance: 13.2
click at [266, 576] on span "LRJ_VIP/Churn" at bounding box center [294, 579] width 217 height 15
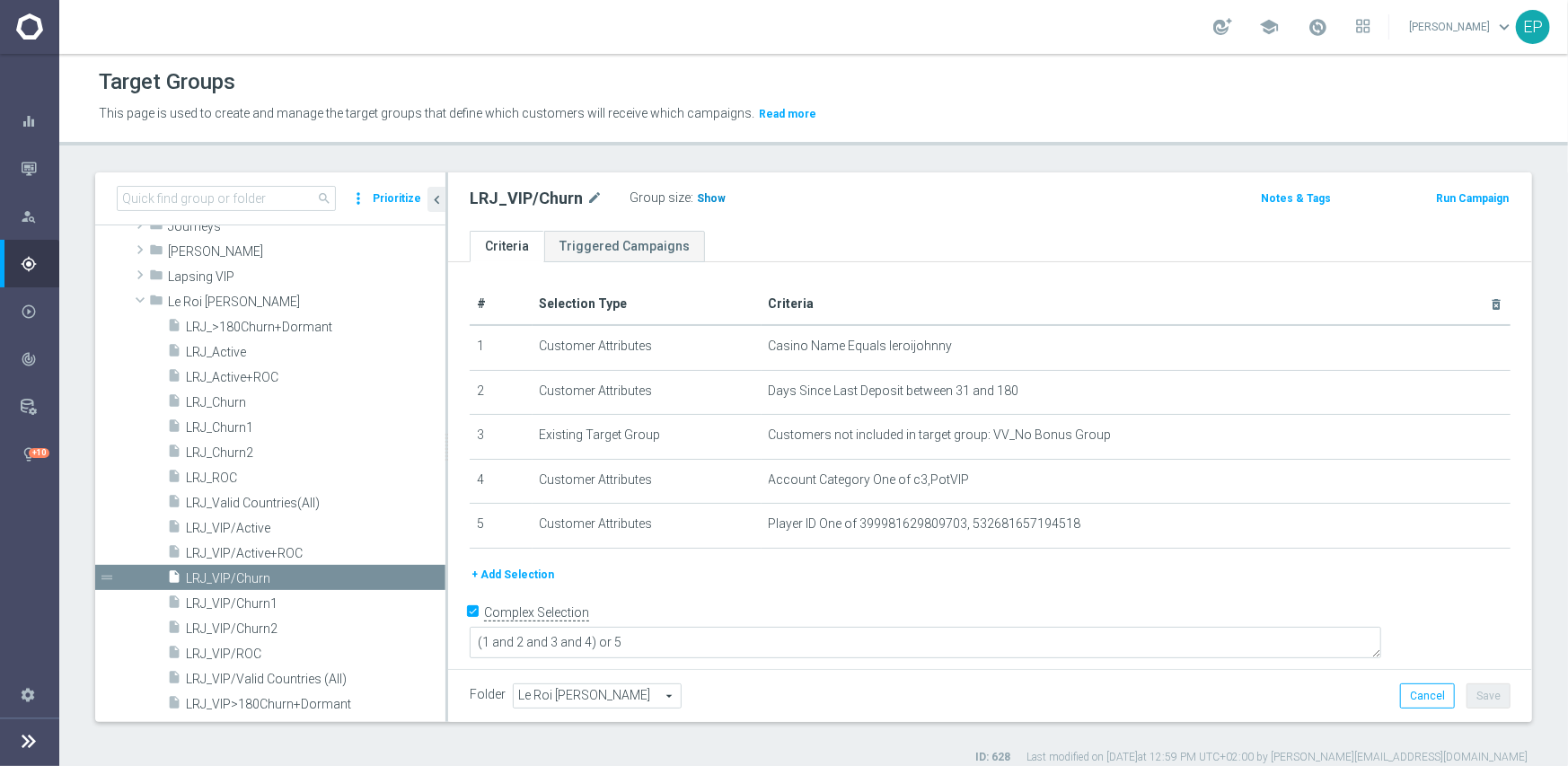
click at [704, 197] on span "Show" at bounding box center [712, 197] width 29 height 12
click at [213, 401] on span "LRJ_Churn" at bounding box center [294, 403] width 217 height 15
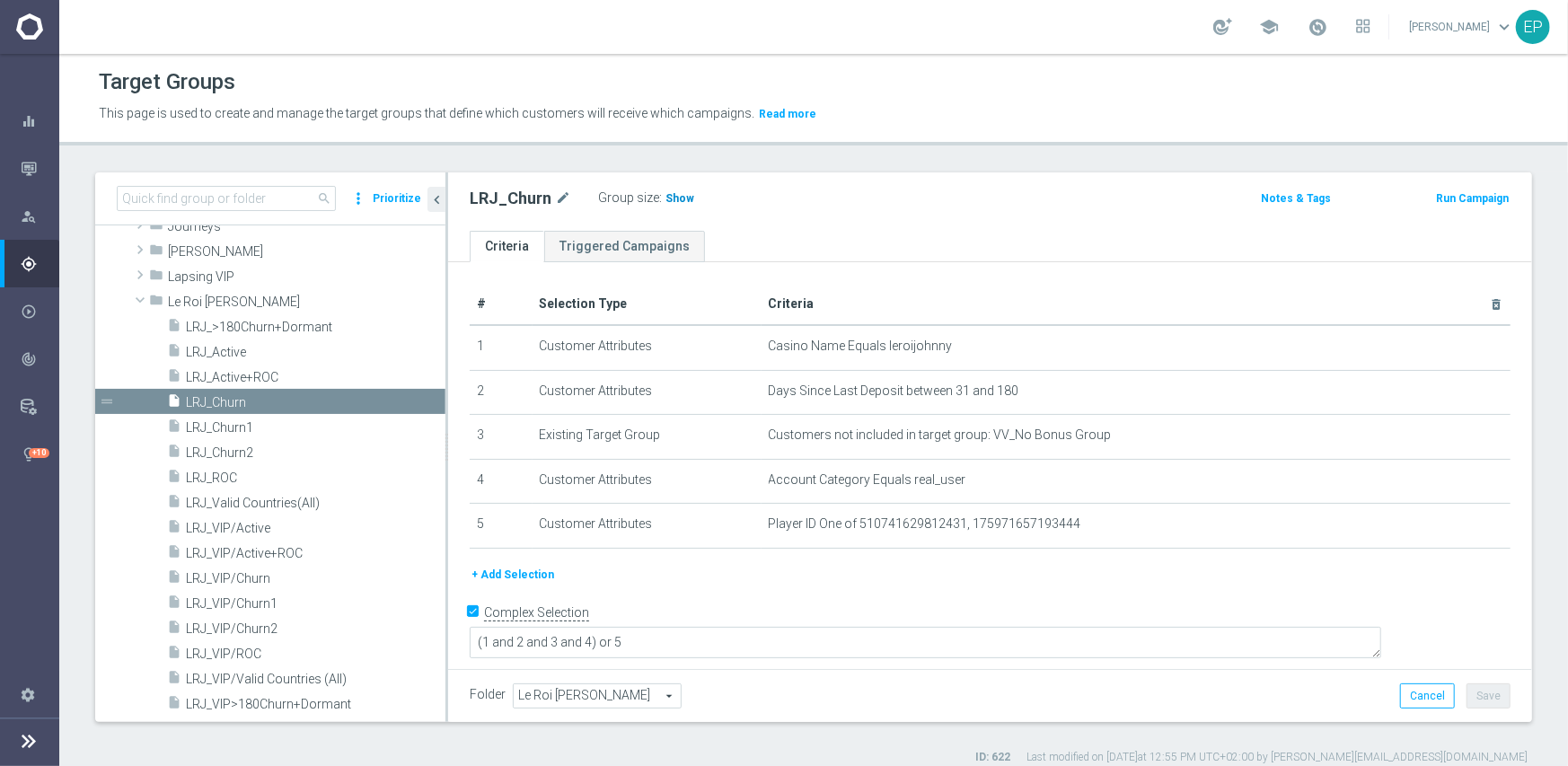
click at [666, 196] on span "Show" at bounding box center [680, 197] width 29 height 12
